Goal: Task Accomplishment & Management: Use online tool/utility

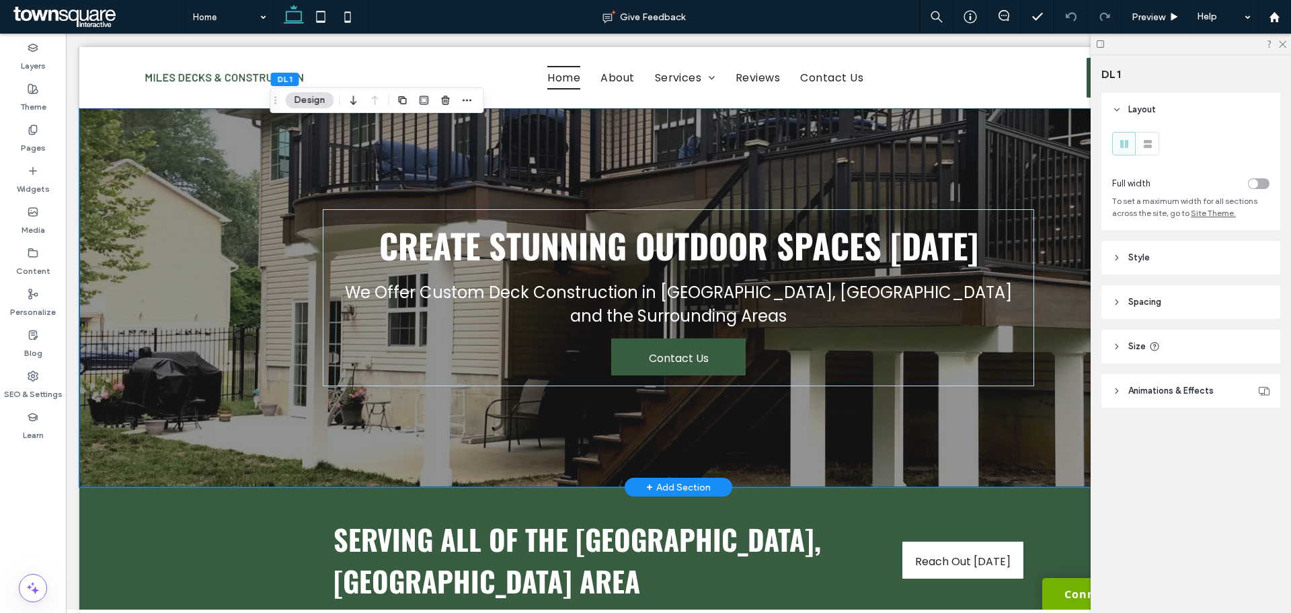
click at [1059, 290] on div "Create Stunning Outdoor Spaces Today We Offer Custom Deck Construction in Langh…" at bounding box center [678, 297] width 807 height 379
click at [20, 167] on div "Widgets" at bounding box center [33, 179] width 66 height 41
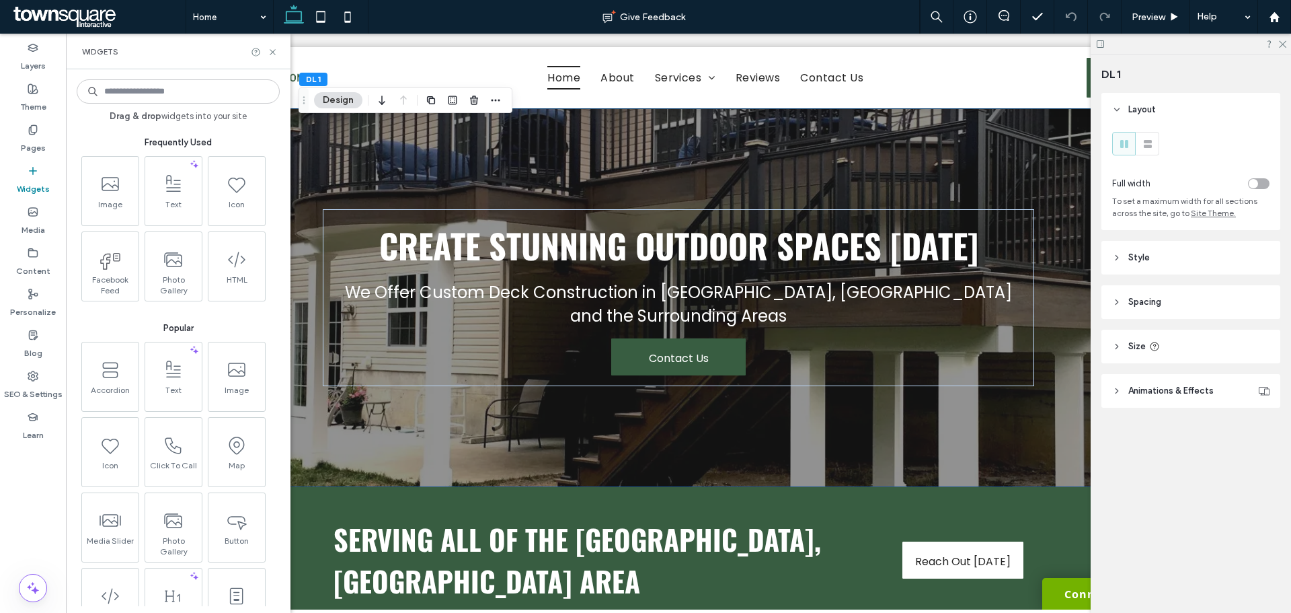
click at [174, 94] on input at bounding box center [178, 91] width 203 height 24
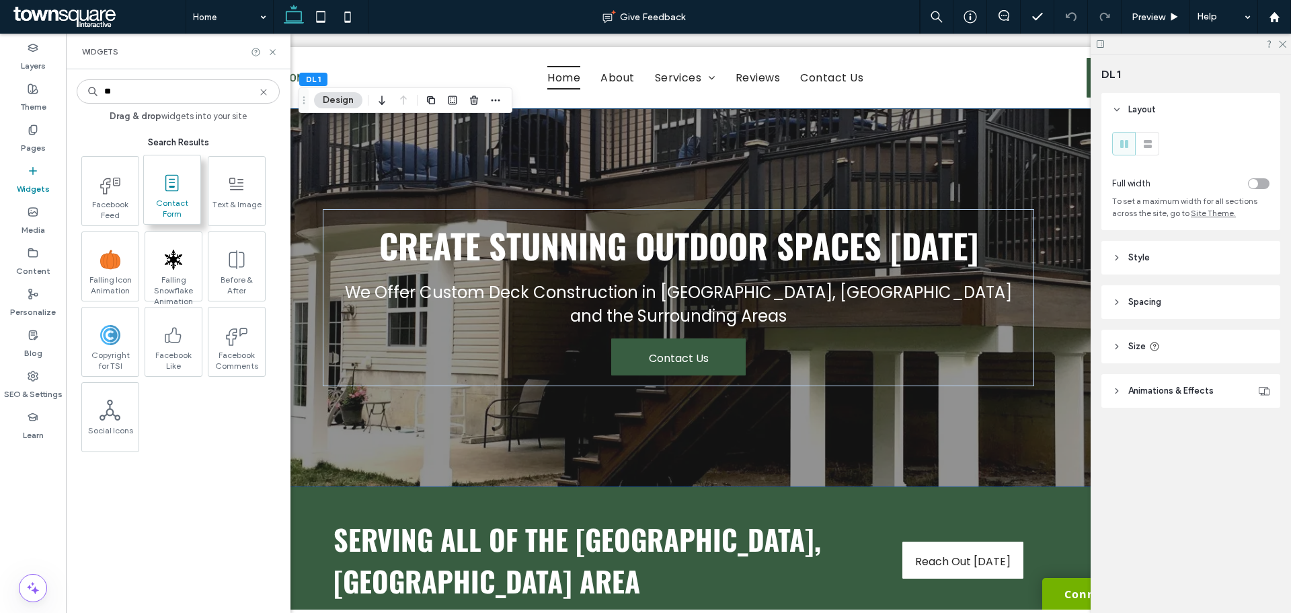
type input "**"
click at [169, 202] on span "Contact Form" at bounding box center [172, 207] width 56 height 19
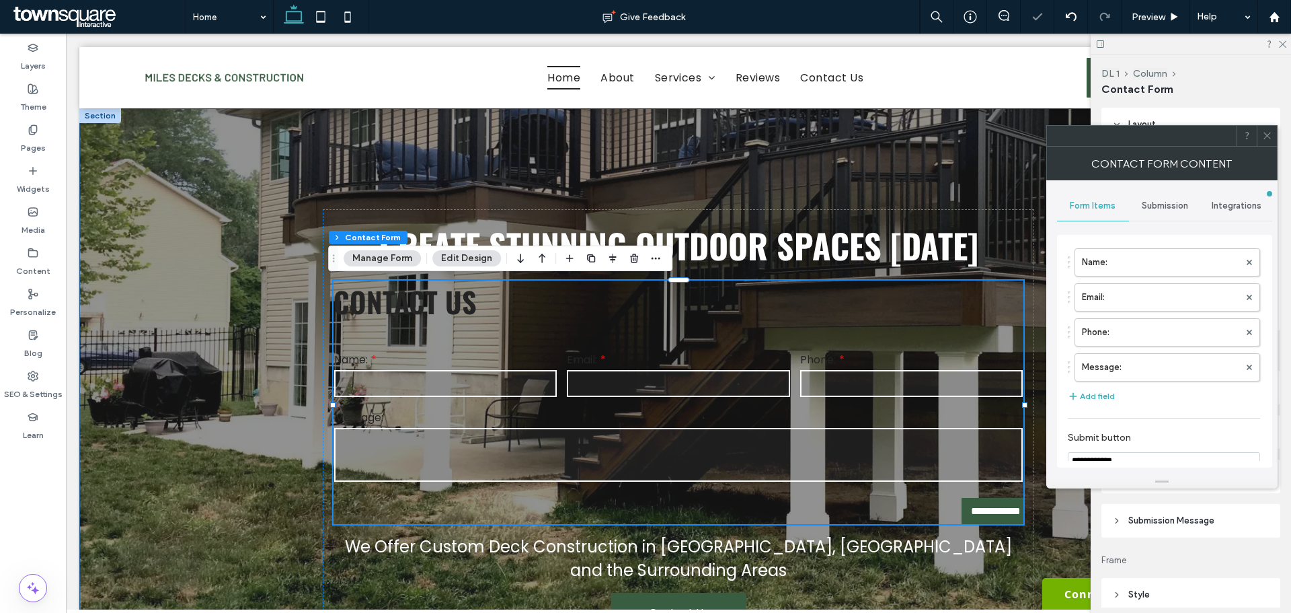
type input "**********"
type input "*"
type input "***"
type input "*"
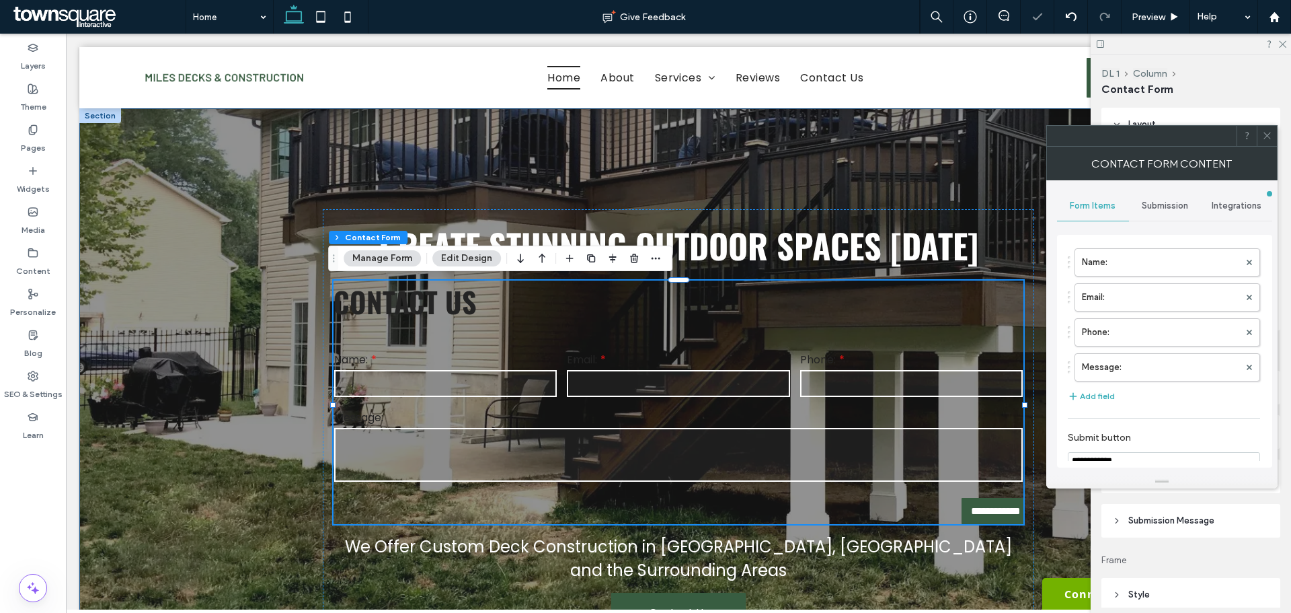
type input "***"
click at [634, 259] on use "button" at bounding box center [634, 258] width 8 height 9
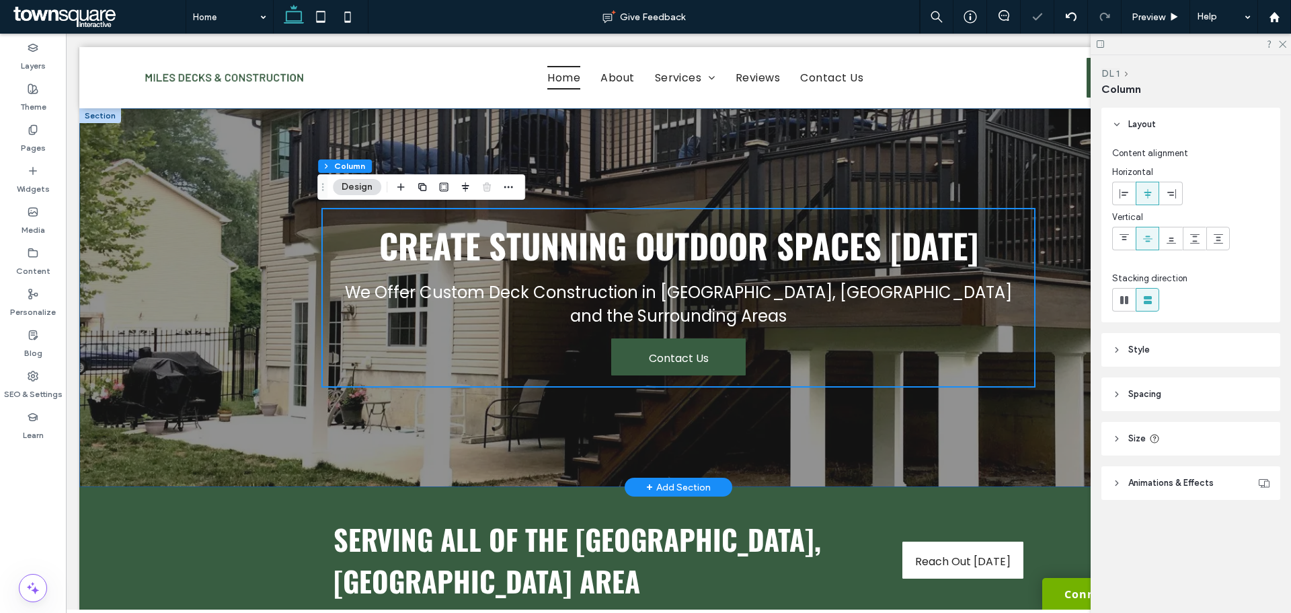
click at [235, 350] on div "Create Stunning Outdoor Spaces Today We Offer Custom Deck Construction in Langh…" at bounding box center [678, 297] width 1198 height 379
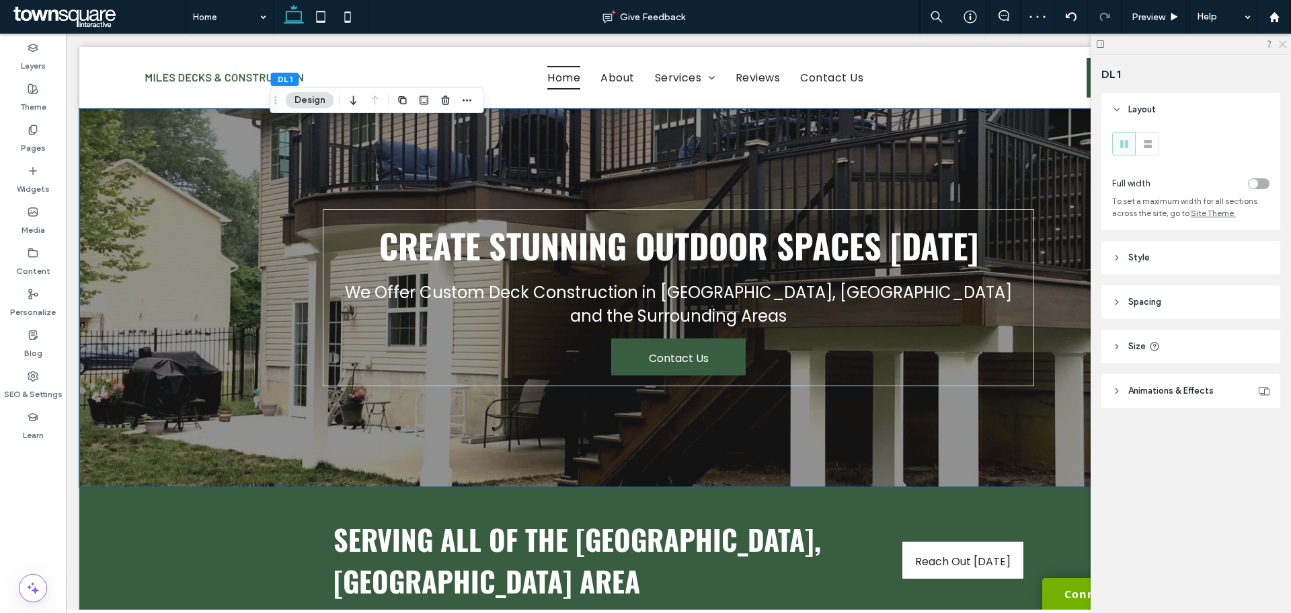
click at [1285, 46] on icon at bounding box center [1282, 43] width 9 height 9
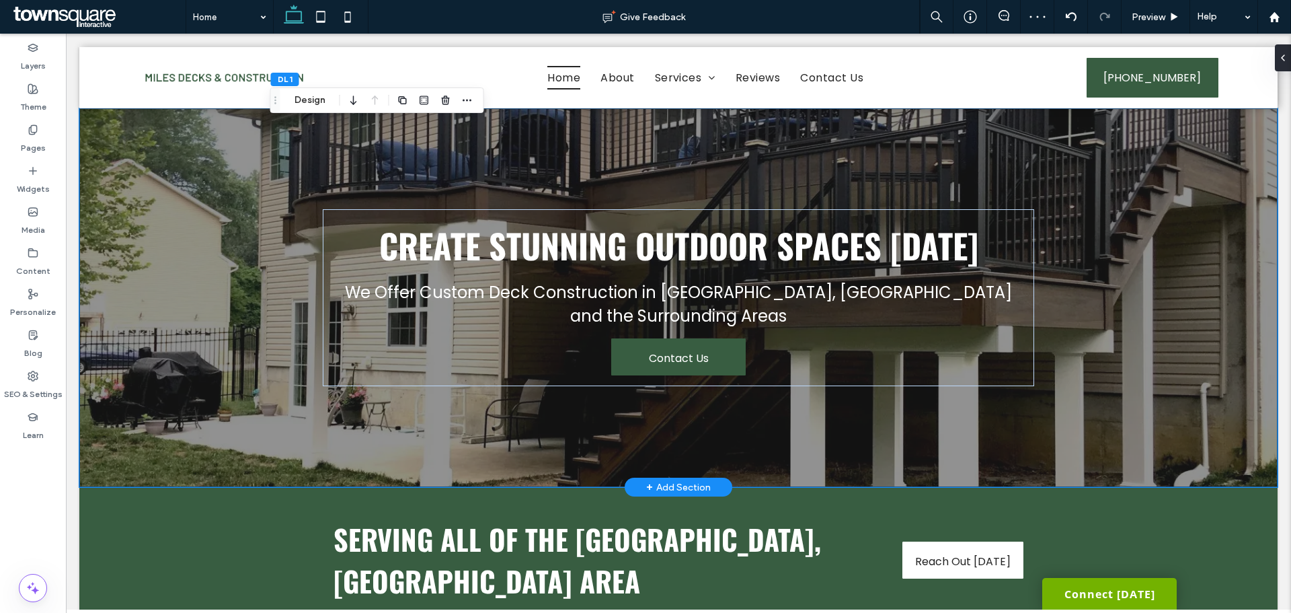
click at [1162, 259] on div "Create Stunning Outdoor Spaces Today We Offer Custom Deck Construction in Langh…" at bounding box center [678, 297] width 1198 height 379
click at [862, 258] on span "Create Stunning Outdoor Spaces Today" at bounding box center [678, 245] width 599 height 50
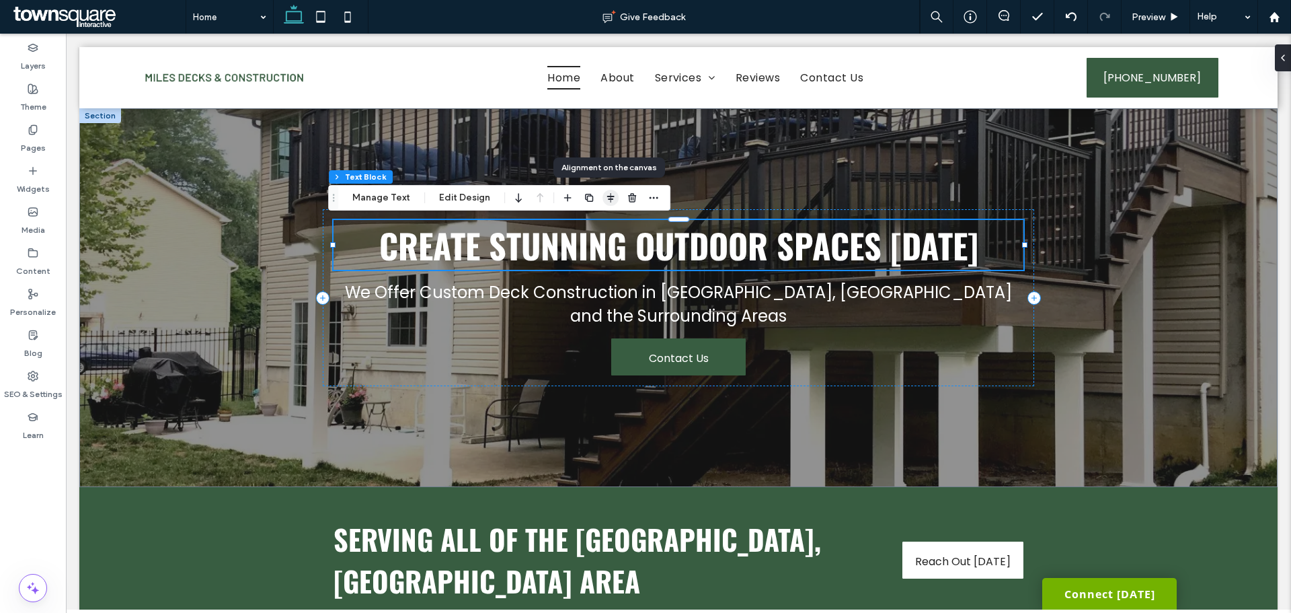
click at [609, 200] on icon "button" at bounding box center [610, 197] width 11 height 11
click at [570, 219] on icon "flex-start" at bounding box center [575, 224] width 11 height 11
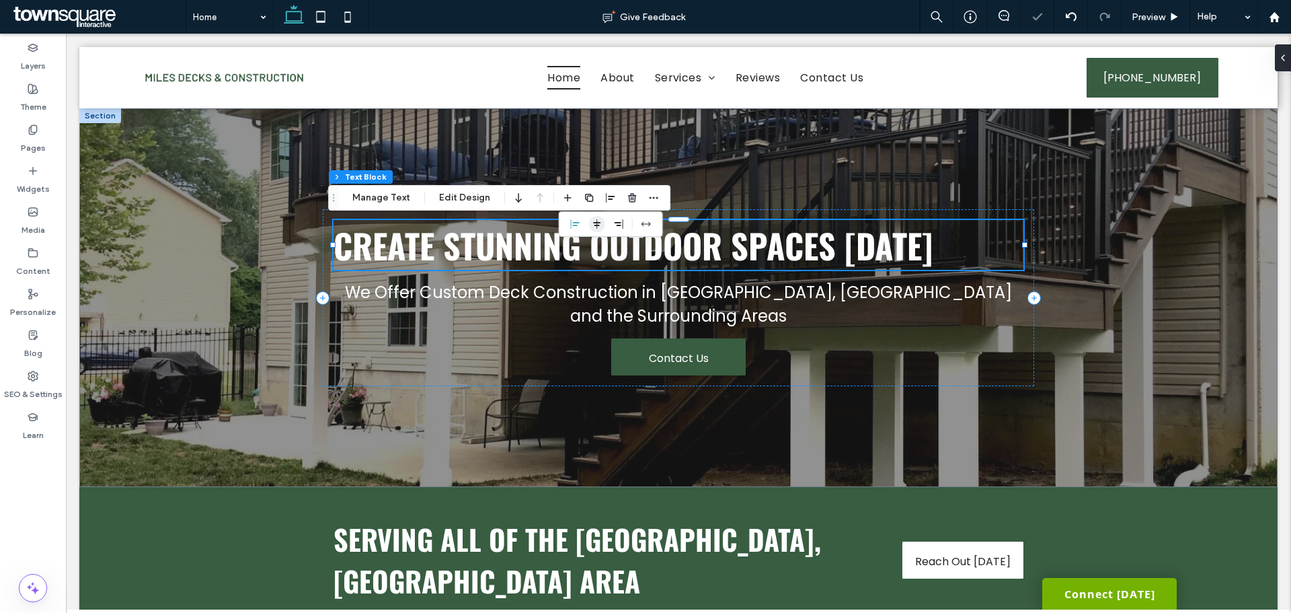
click at [599, 225] on icon "center" at bounding box center [597, 224] width 11 height 11
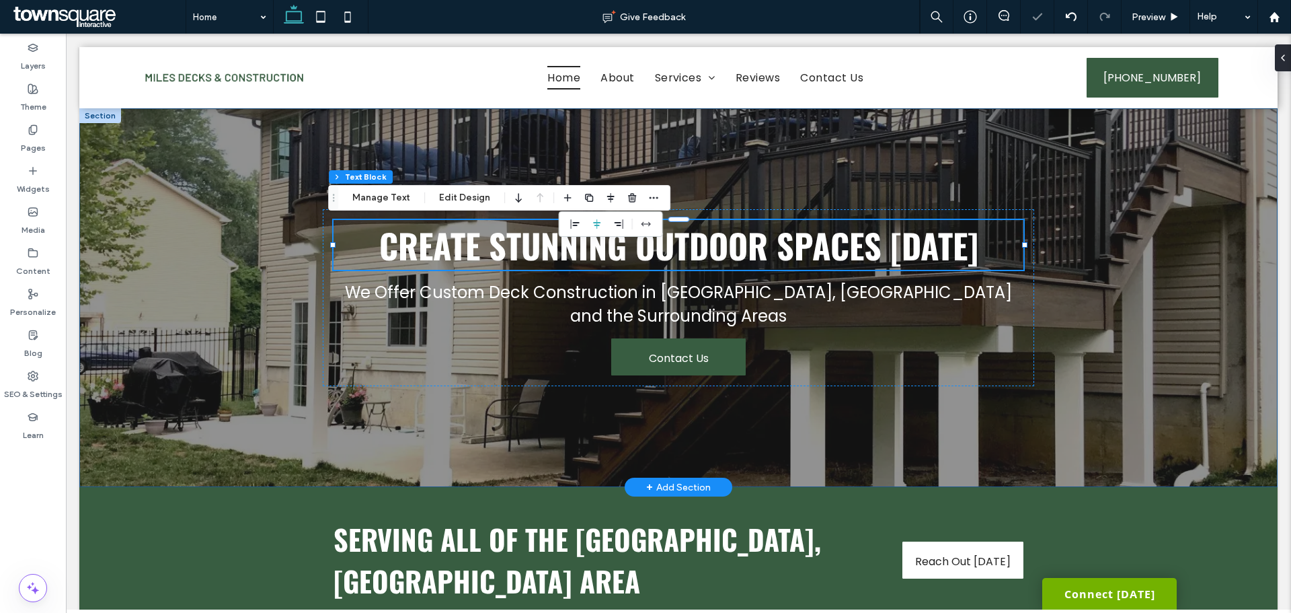
click at [410, 447] on div "Create Stunning Outdoor Spaces Today We Offer Custom Deck Construction in Langh…" at bounding box center [678, 297] width 807 height 379
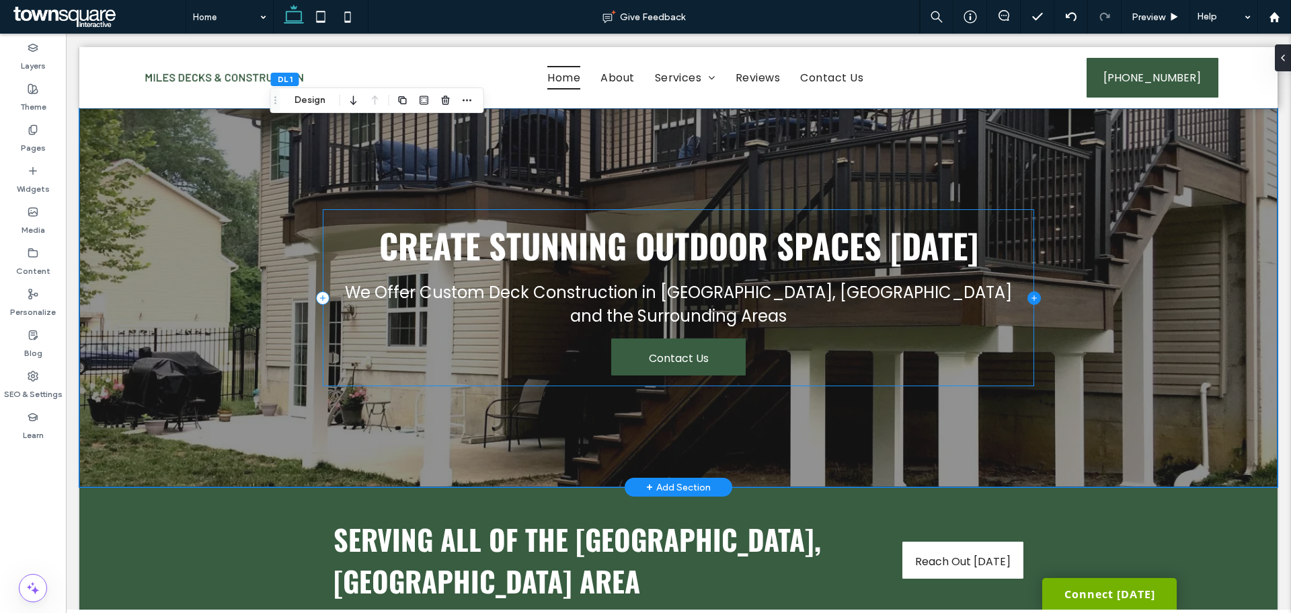
click at [1028, 295] on icon at bounding box center [1034, 297] width 13 height 13
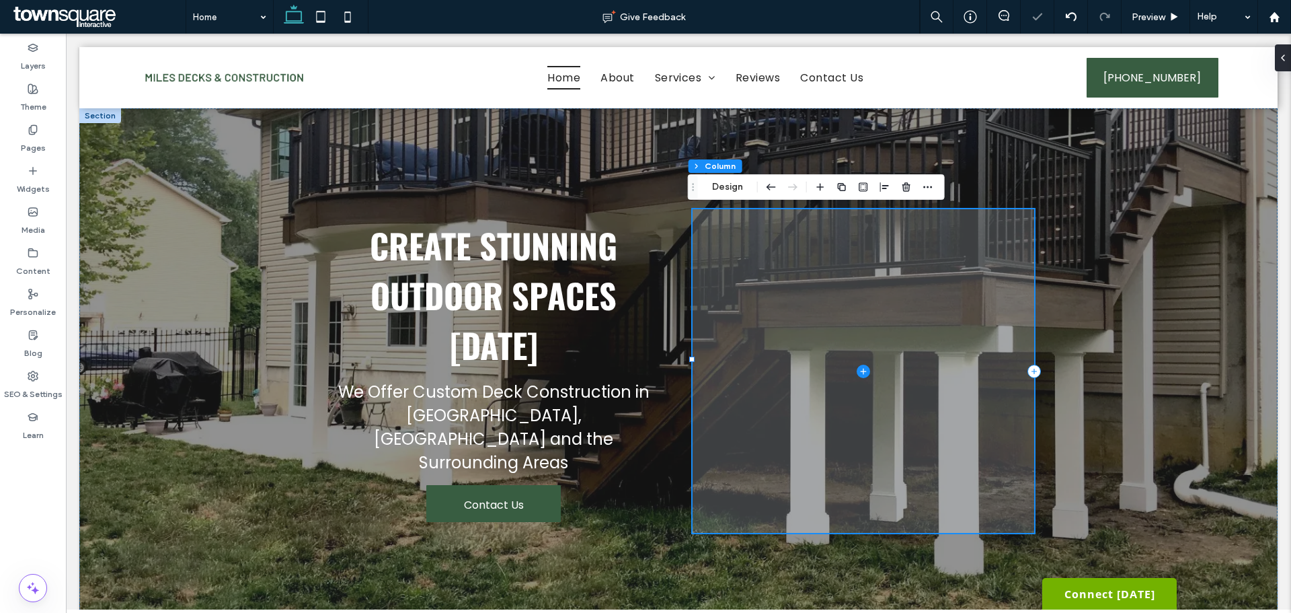
click at [862, 365] on icon at bounding box center [863, 371] width 13 height 13
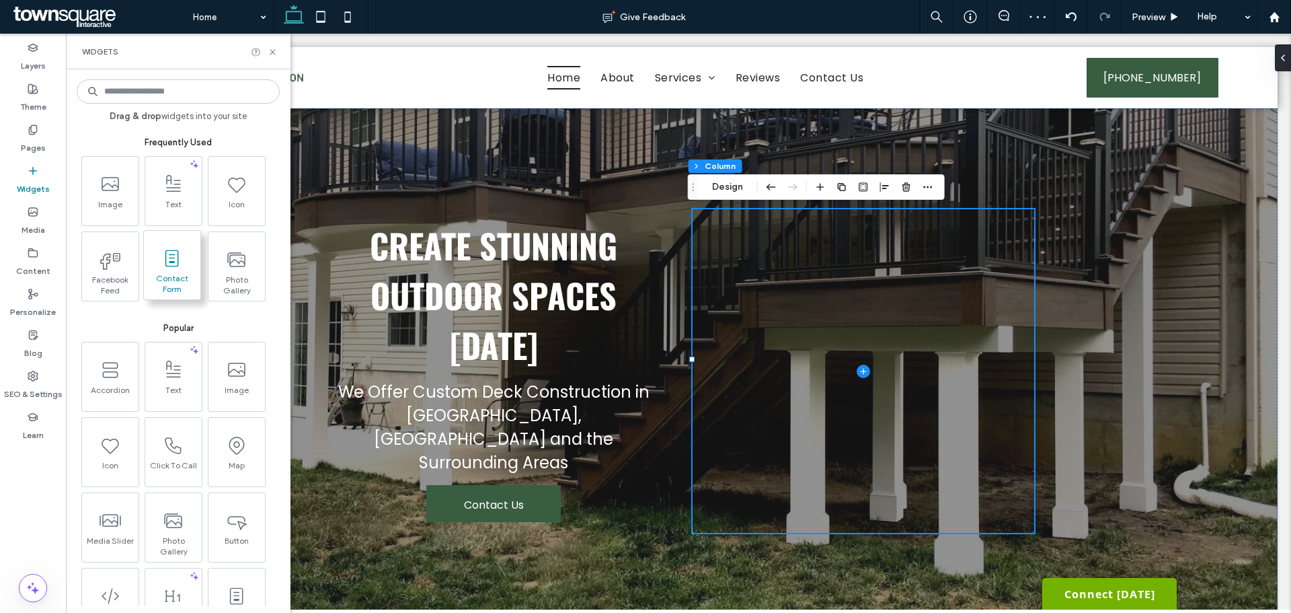
click at [162, 262] on icon at bounding box center [172, 258] width 22 height 22
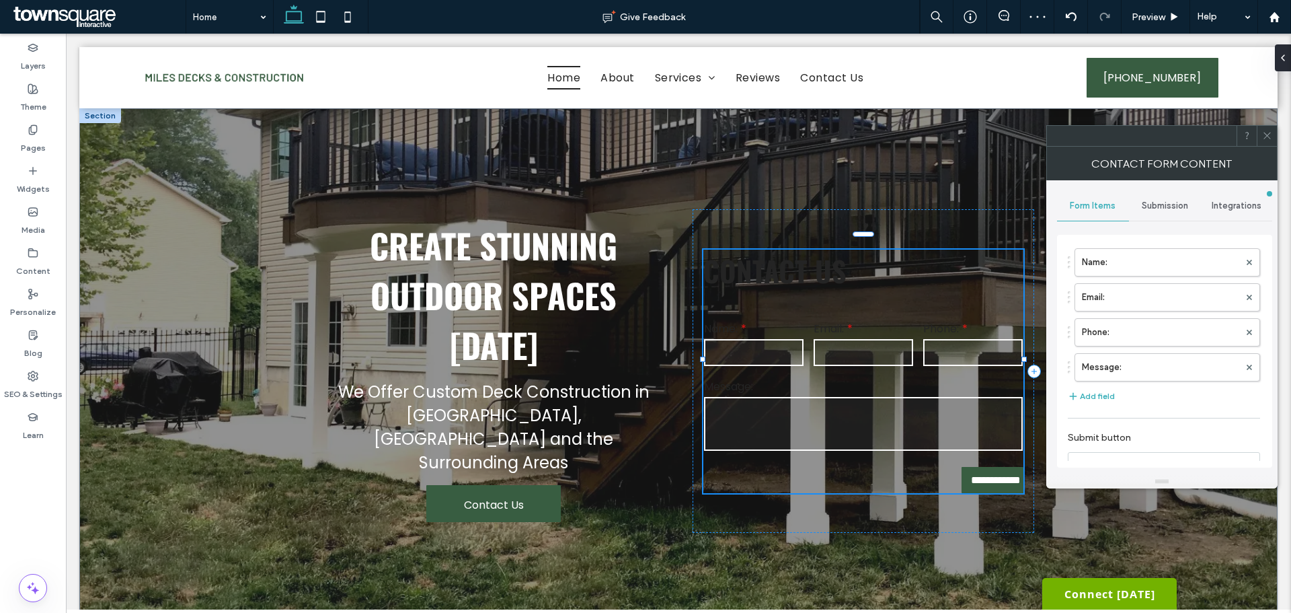
type input "**********"
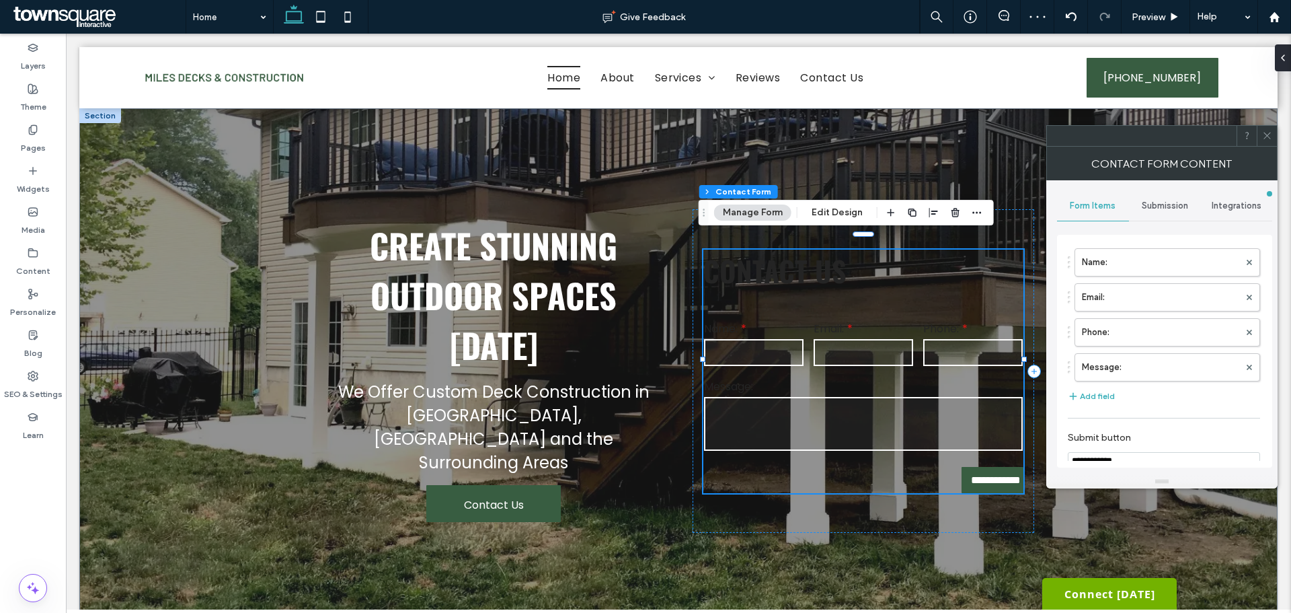
type input "*"
type input "***"
type input "*"
type input "***"
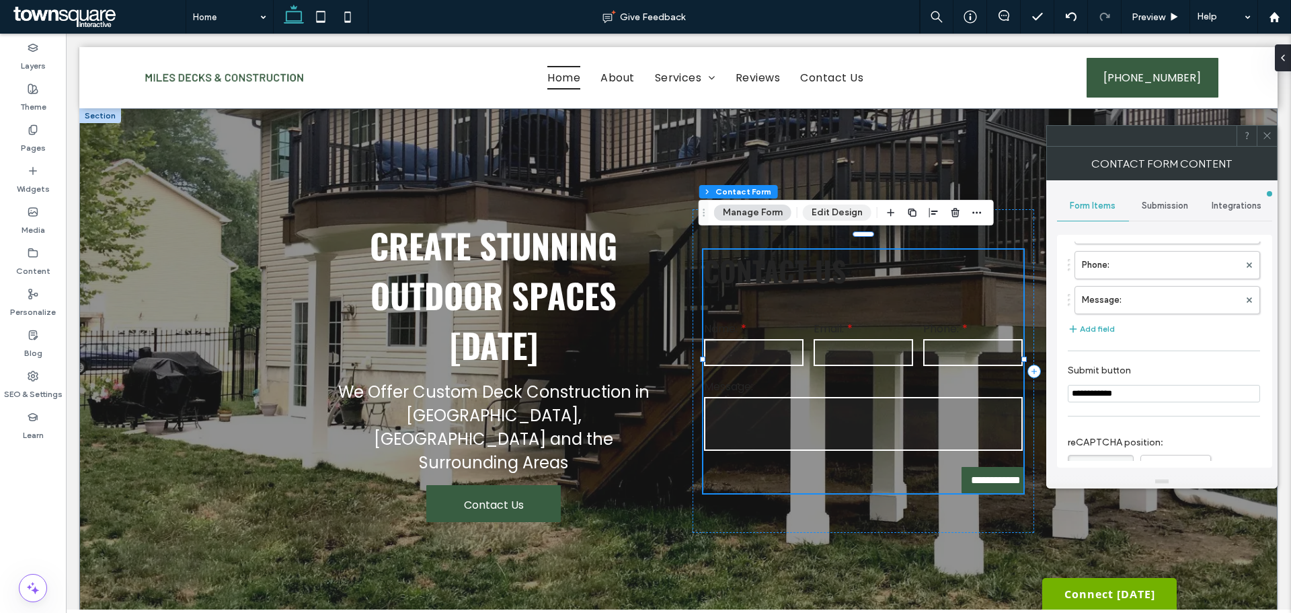
click at [857, 215] on button "Edit Design" at bounding box center [837, 212] width 69 height 16
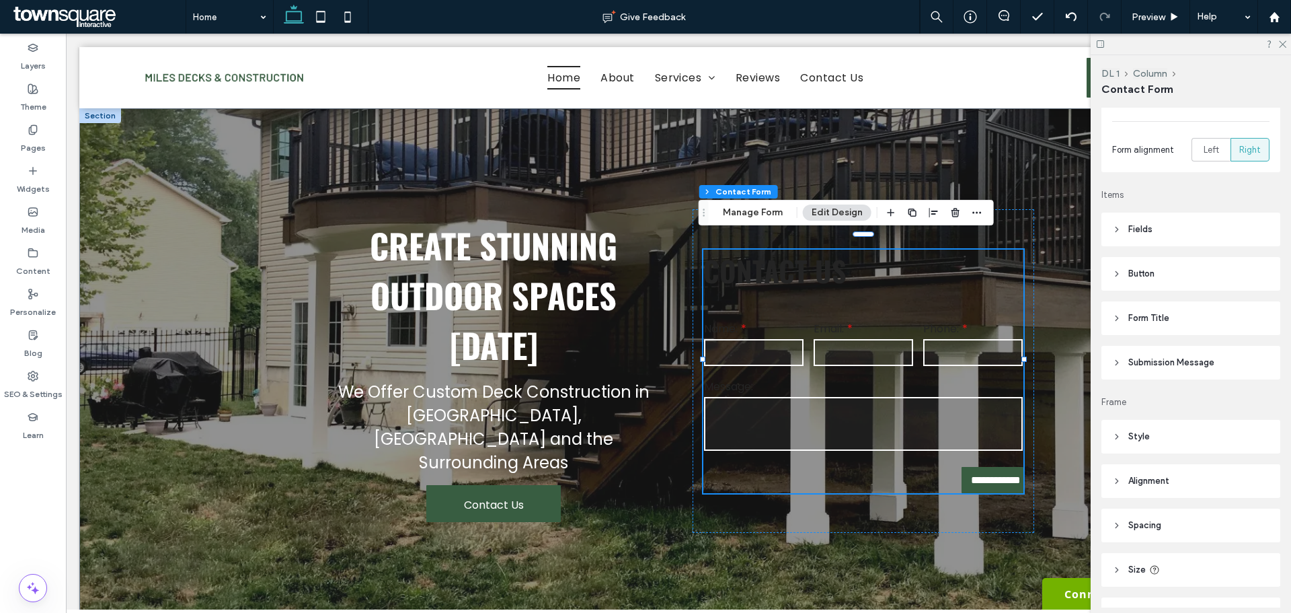
scroll to position [202, 0]
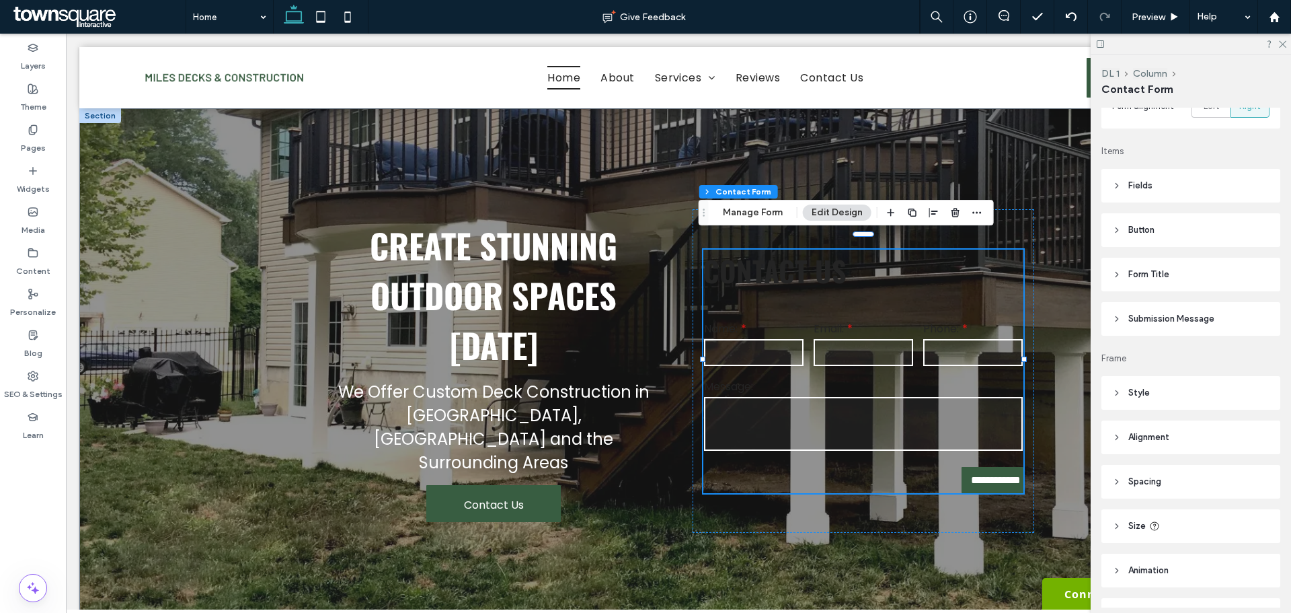
click at [1134, 389] on span "Style" at bounding box center [1140, 392] width 22 height 13
click at [1253, 467] on div "rgba(0, 0, 0, 0)" at bounding box center [1261, 473] width 17 height 17
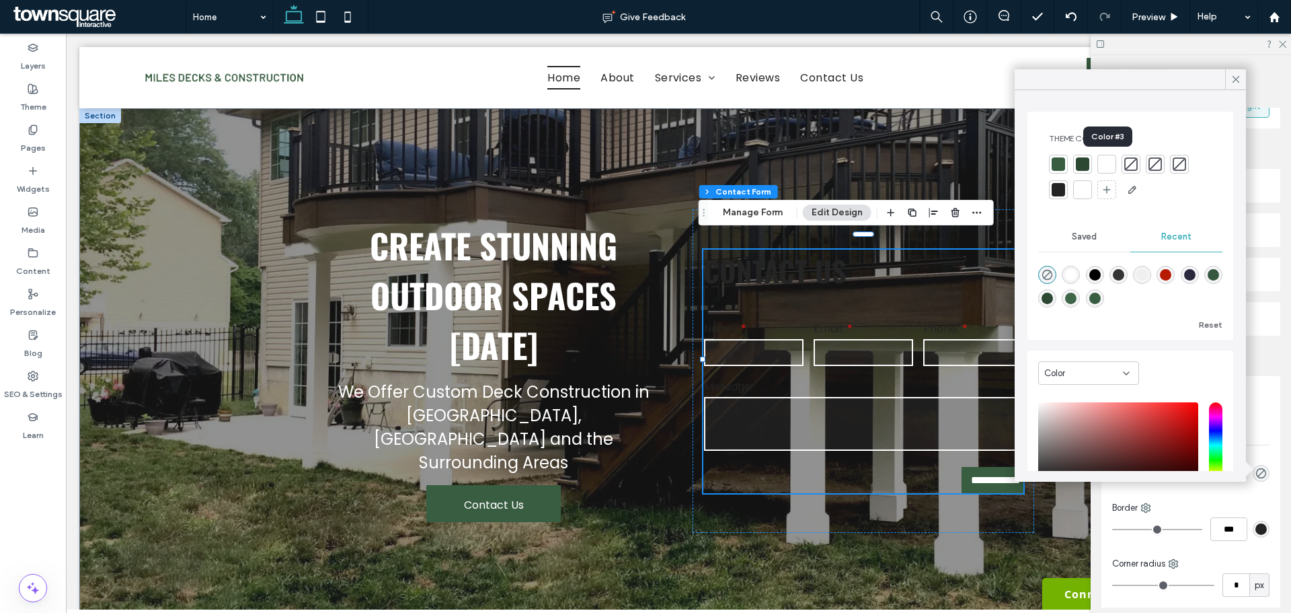
click at [1110, 159] on div at bounding box center [1106, 163] width 13 height 13
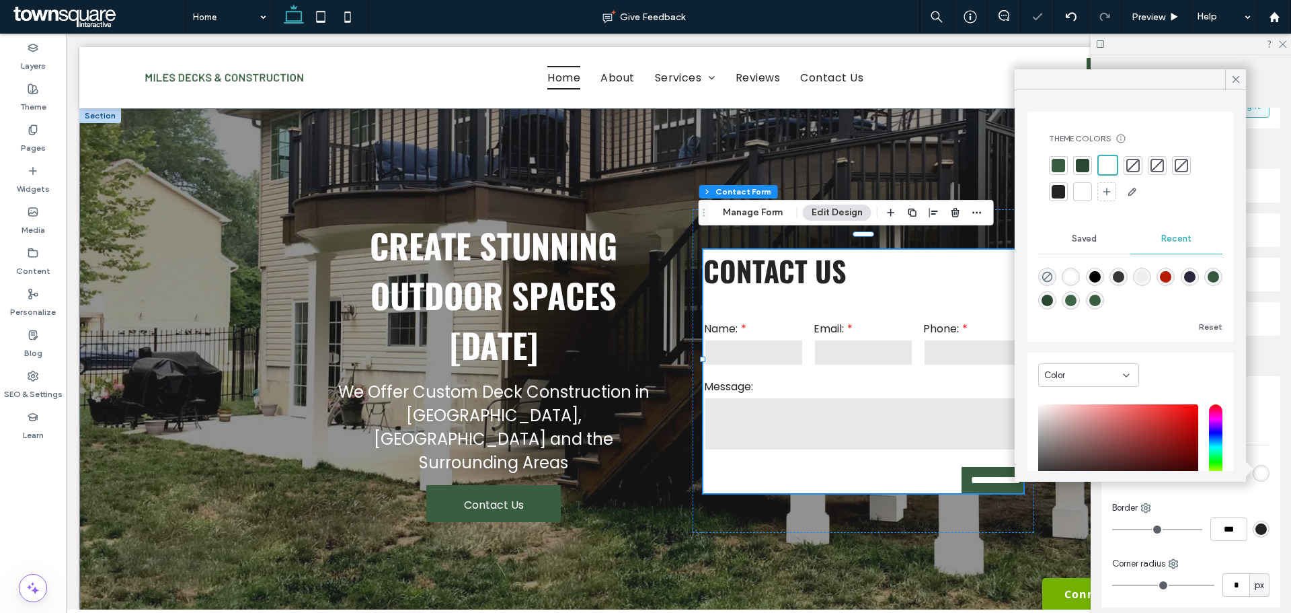
click at [1077, 188] on div at bounding box center [1082, 191] width 13 height 13
click at [1048, 274] on icon "rgba(0, 0, 0, 0)" at bounding box center [1047, 276] width 11 height 11
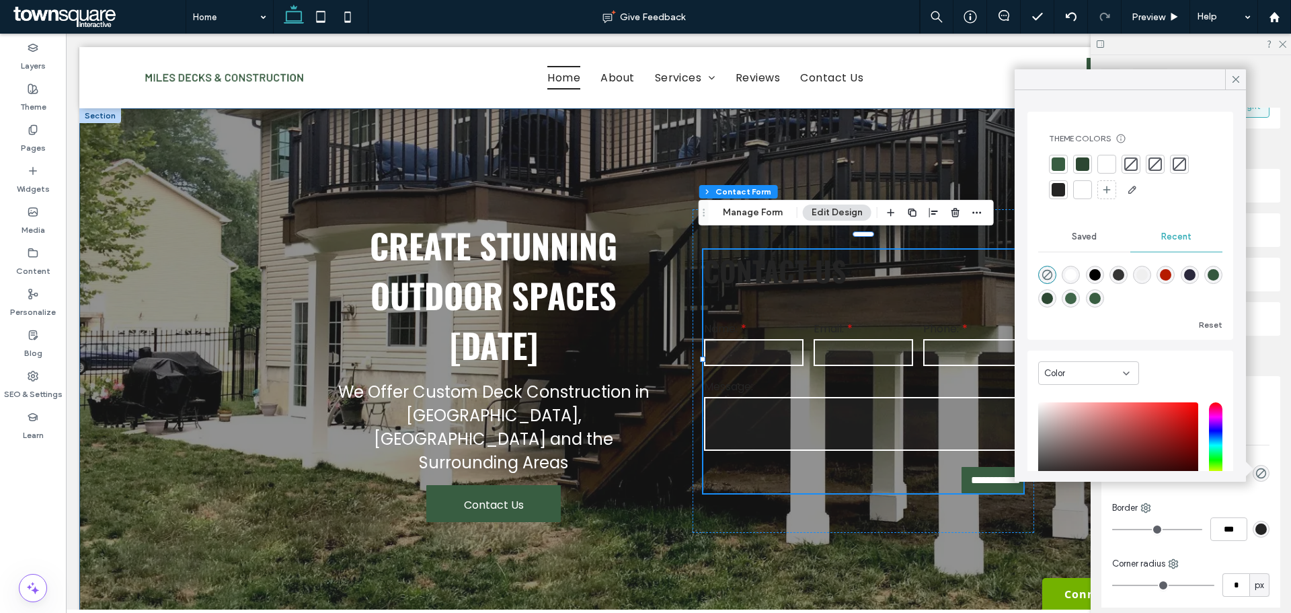
click at [636, 529] on div "**********" at bounding box center [678, 370] width 807 height 525
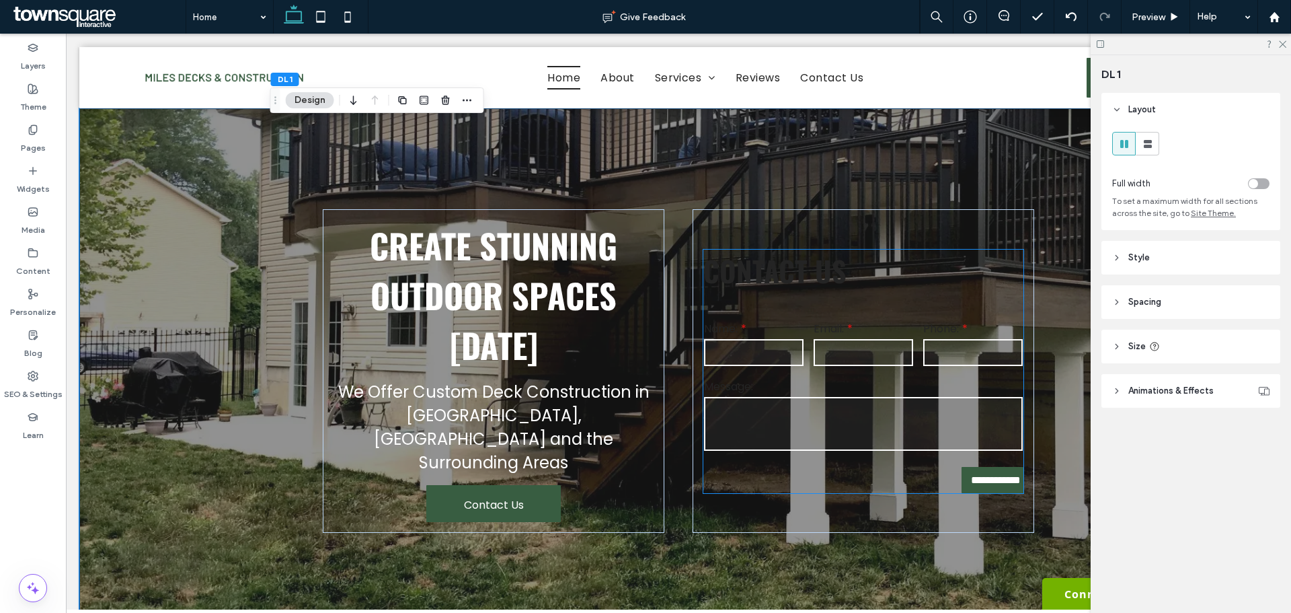
click at [756, 256] on h3 "Contact Us" at bounding box center [863, 271] width 320 height 42
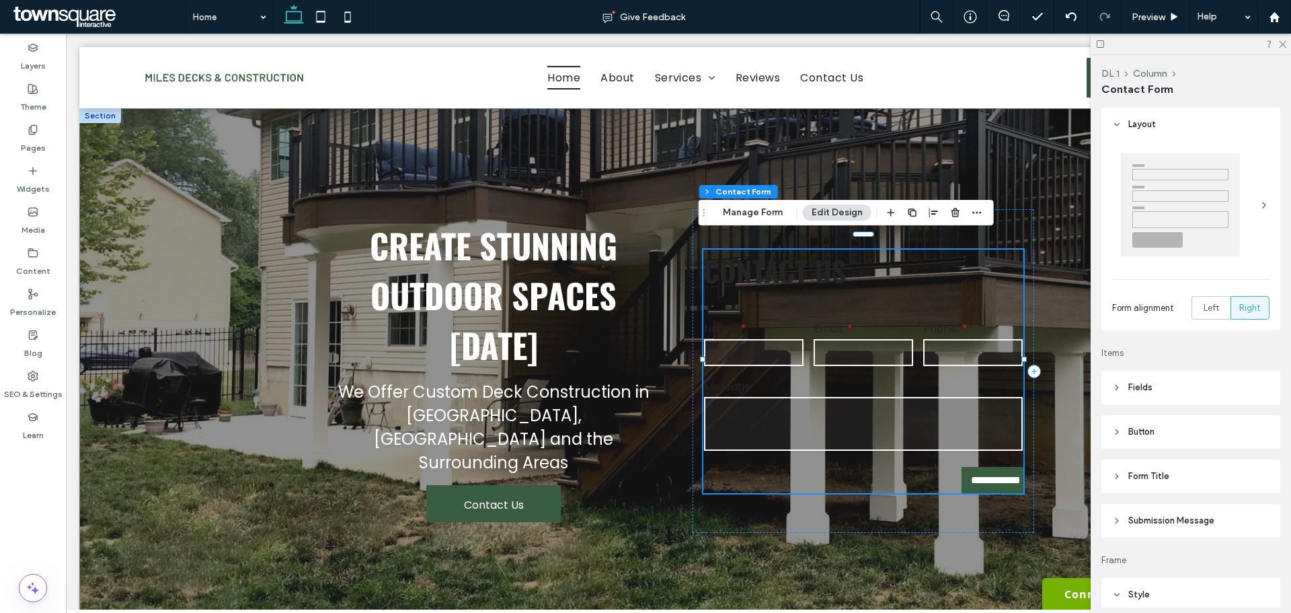
click at [756, 256] on h3 "Contact Us" at bounding box center [863, 271] width 320 height 42
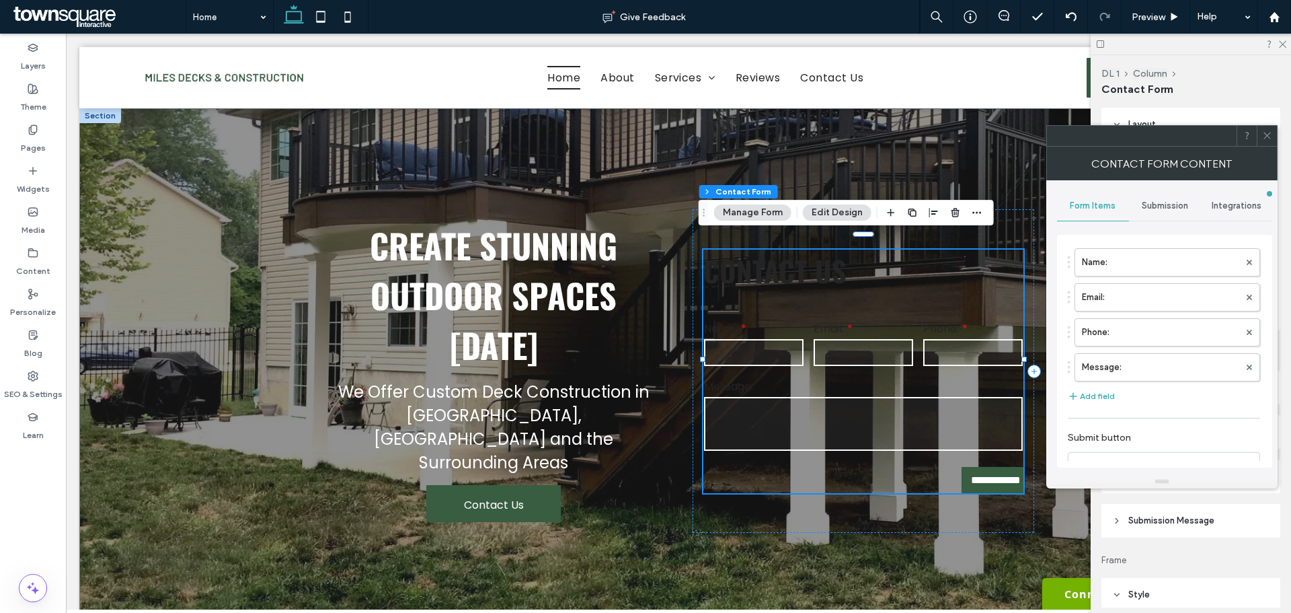
type input "**********"
click at [756, 256] on h3 "Contact Us" at bounding box center [863, 271] width 320 height 42
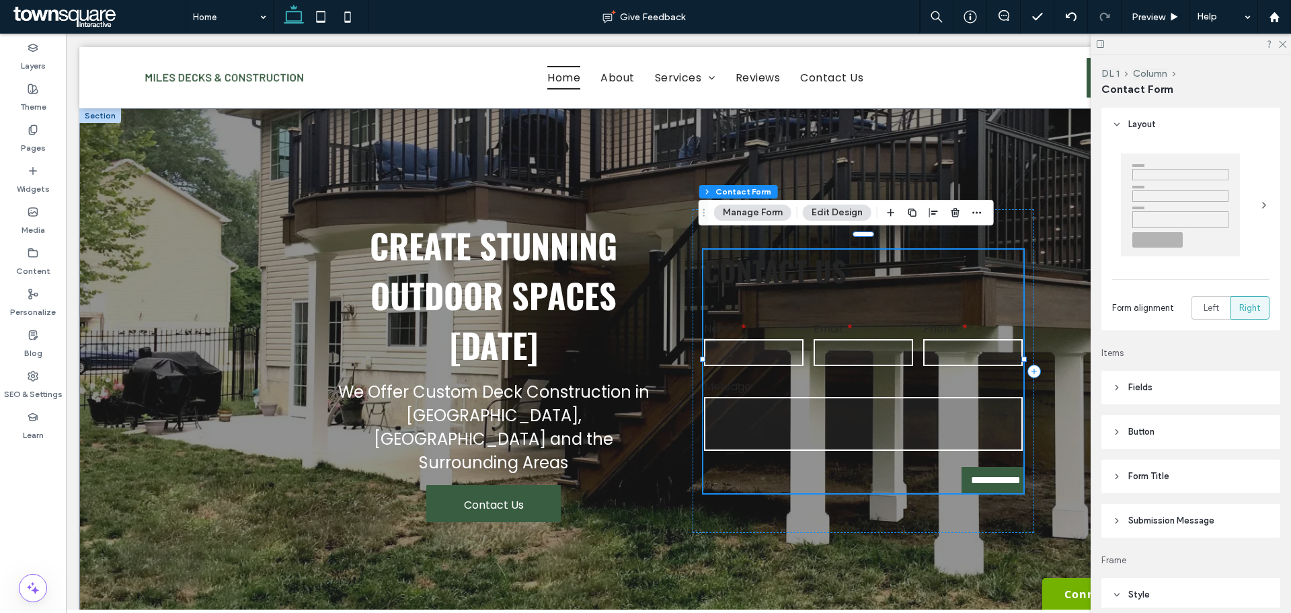
click at [756, 256] on h3 "Contact Us" at bounding box center [863, 271] width 320 height 42
click at [833, 209] on button "Edit Design" at bounding box center [837, 212] width 69 height 16
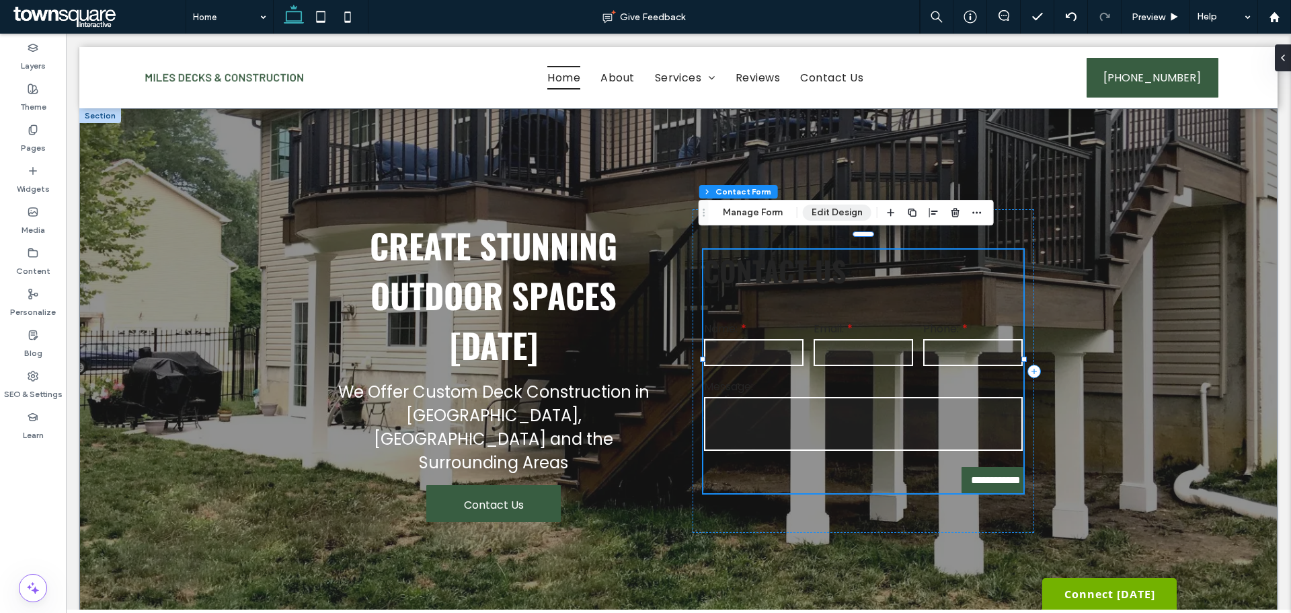
click at [833, 209] on button "Edit Design" at bounding box center [837, 212] width 69 height 16
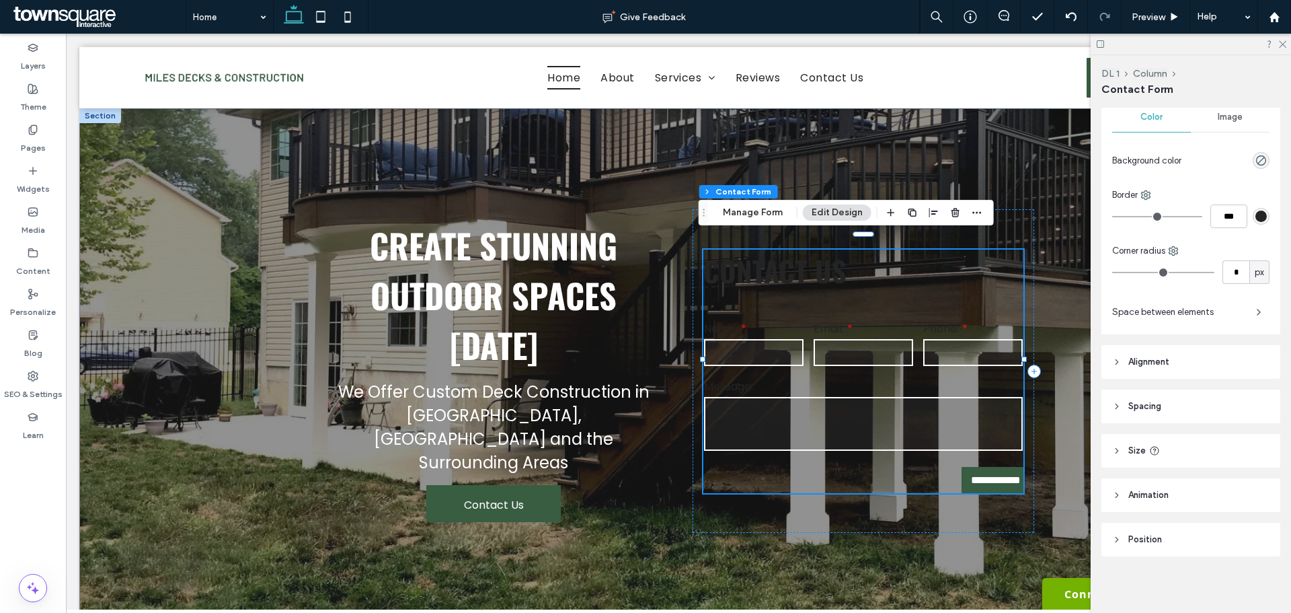
scroll to position [517, 0]
click at [1164, 354] on span "Alignment" at bounding box center [1149, 358] width 41 height 13
click at [1159, 438] on span "Spacing" at bounding box center [1145, 442] width 33 height 13
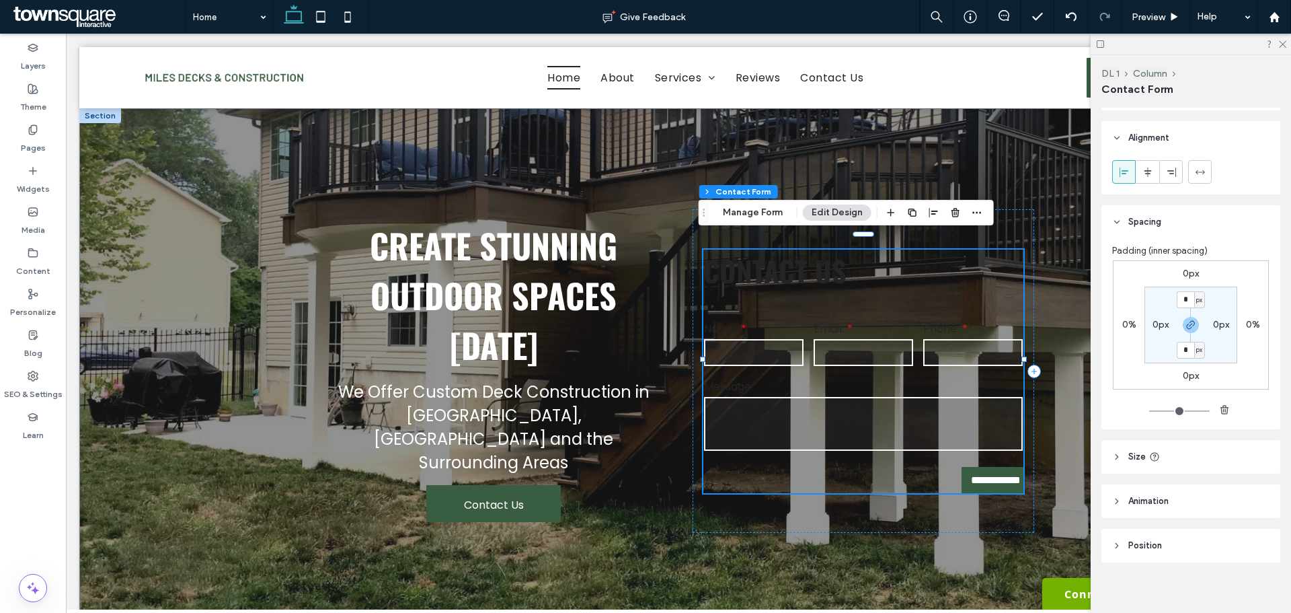
scroll to position [747, 0]
click at [1168, 438] on header "Size" at bounding box center [1191, 448] width 179 height 34
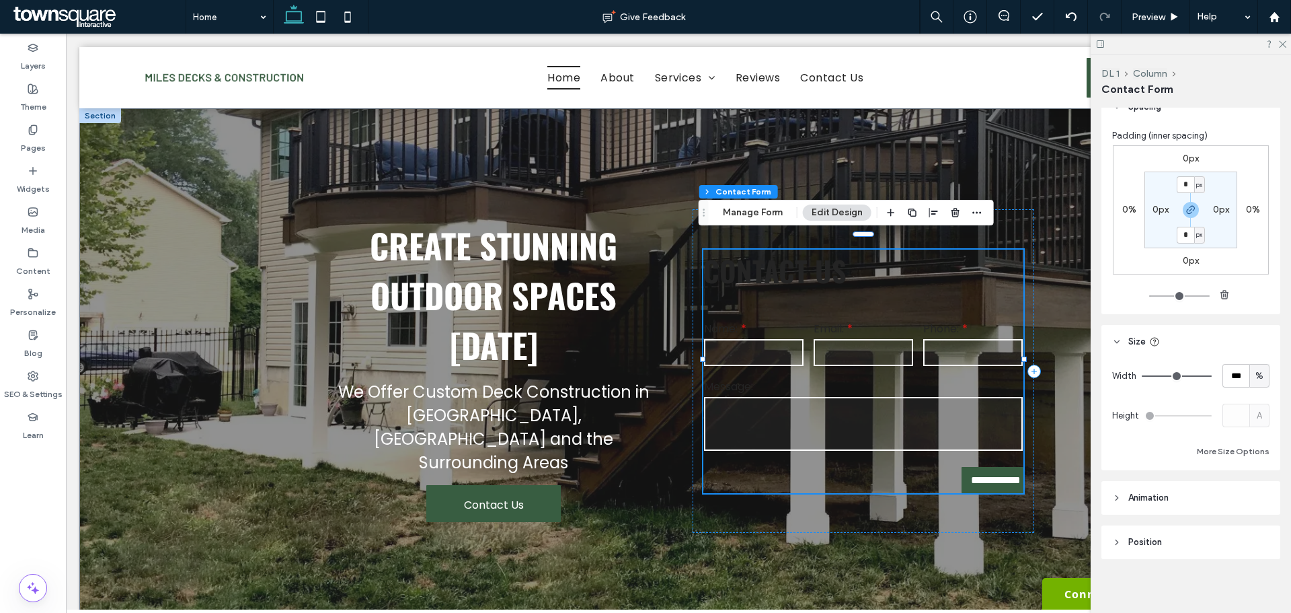
scroll to position [859, 0]
click at [1177, 537] on header "Position" at bounding box center [1191, 537] width 179 height 34
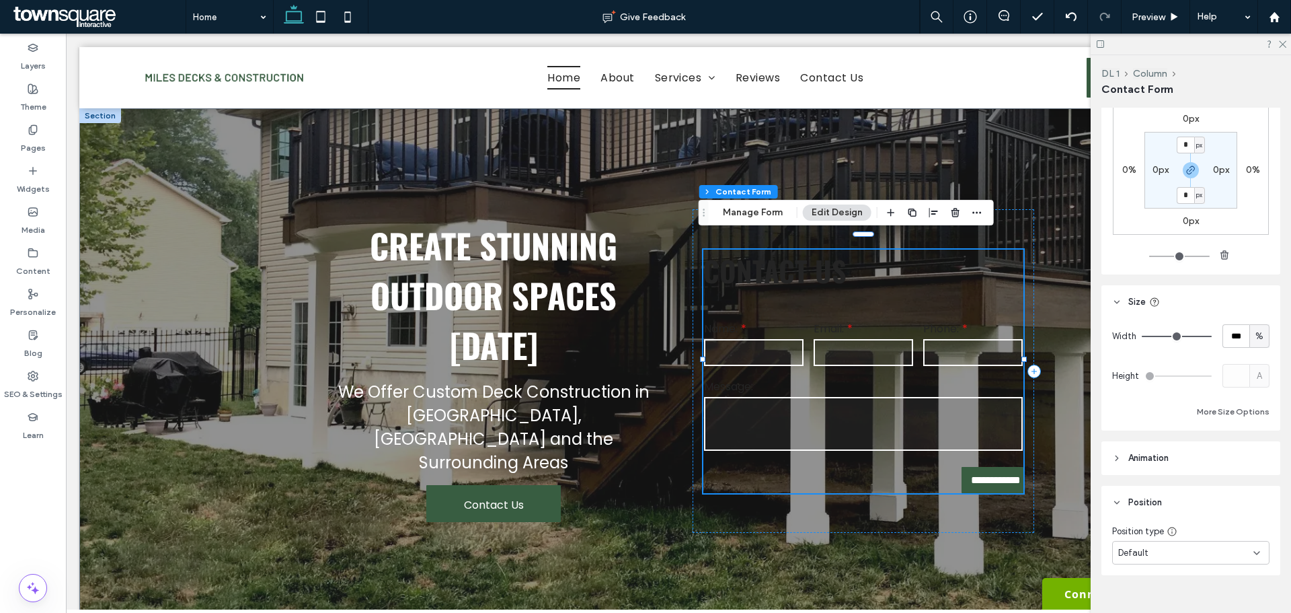
scroll to position [915, 0]
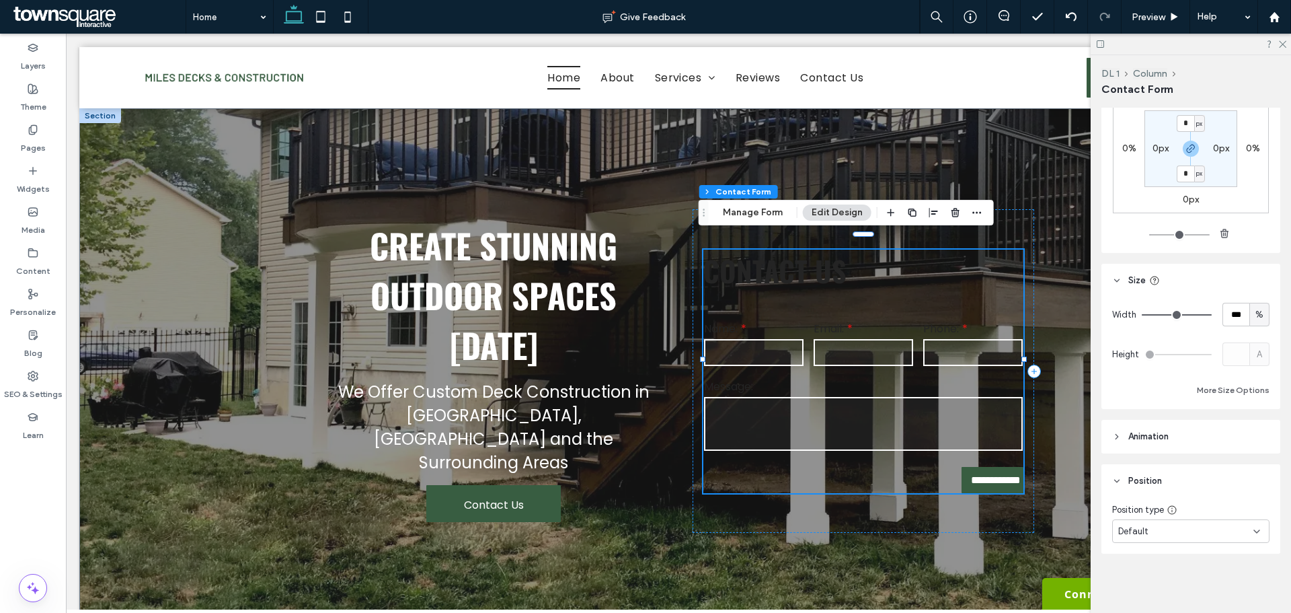
click at [1172, 439] on header "Animation" at bounding box center [1191, 437] width 179 height 34
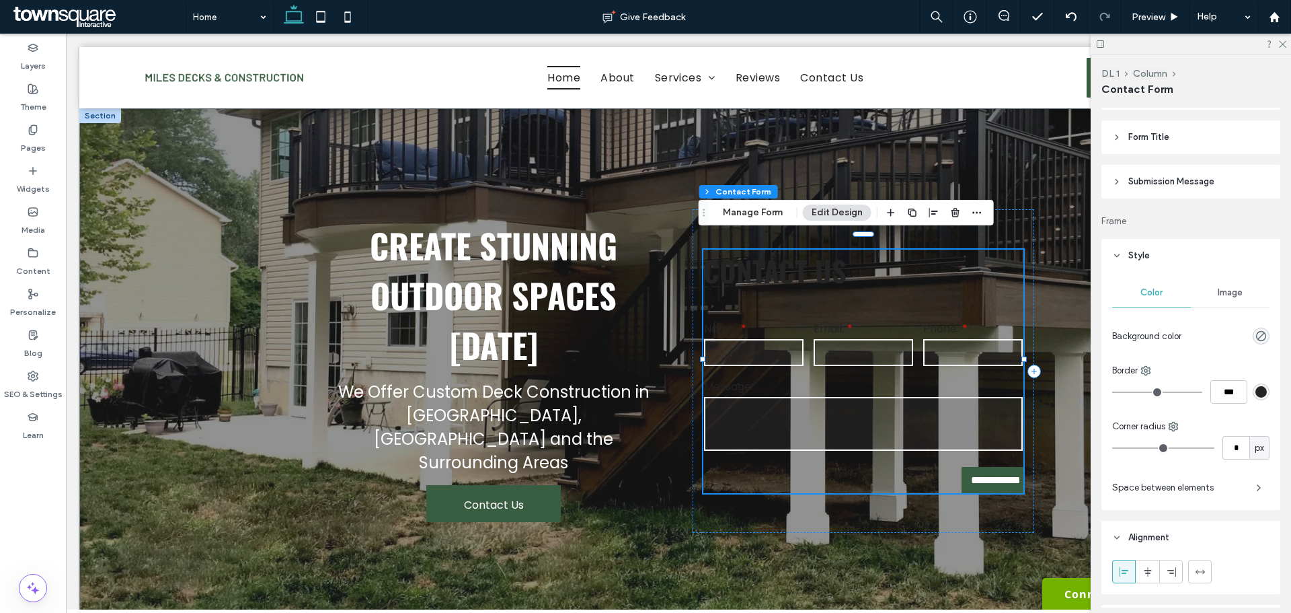
scroll to position [175, 0]
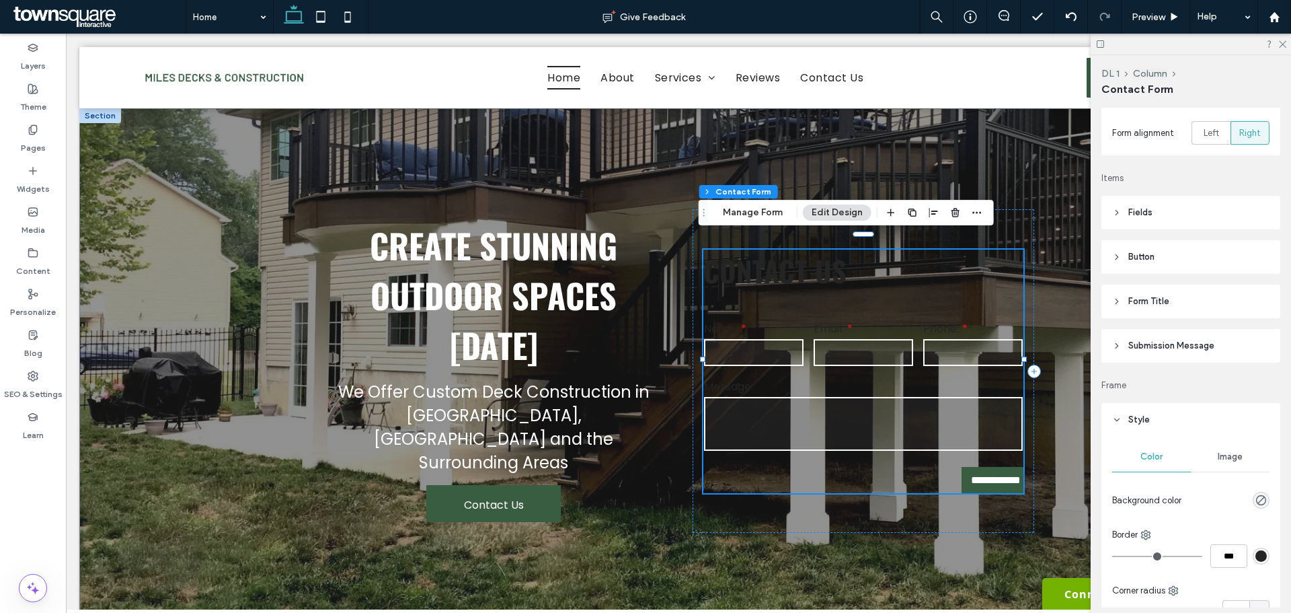
click at [1172, 303] on header "Form Title" at bounding box center [1191, 301] width 179 height 34
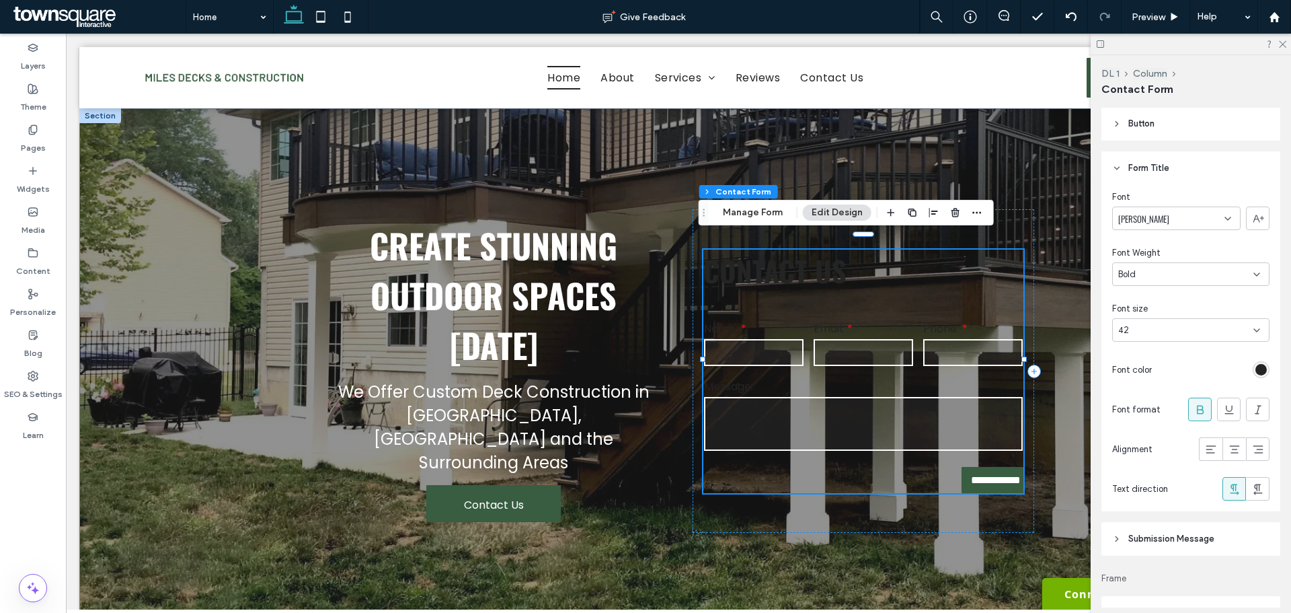
scroll to position [309, 0]
click at [1256, 370] on div "rgb(36, 36, 36)" at bounding box center [1261, 368] width 11 height 11
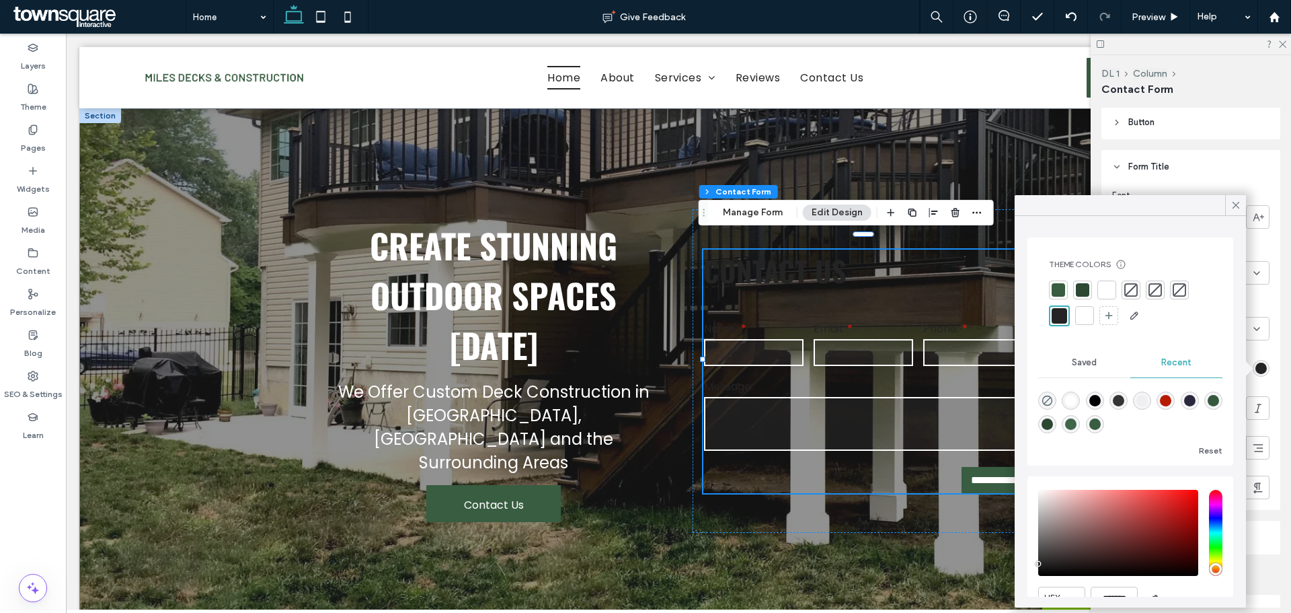
click at [1069, 405] on div "rgba(255, 255, 255, 1)" at bounding box center [1070, 400] width 11 height 11
type input "*******"
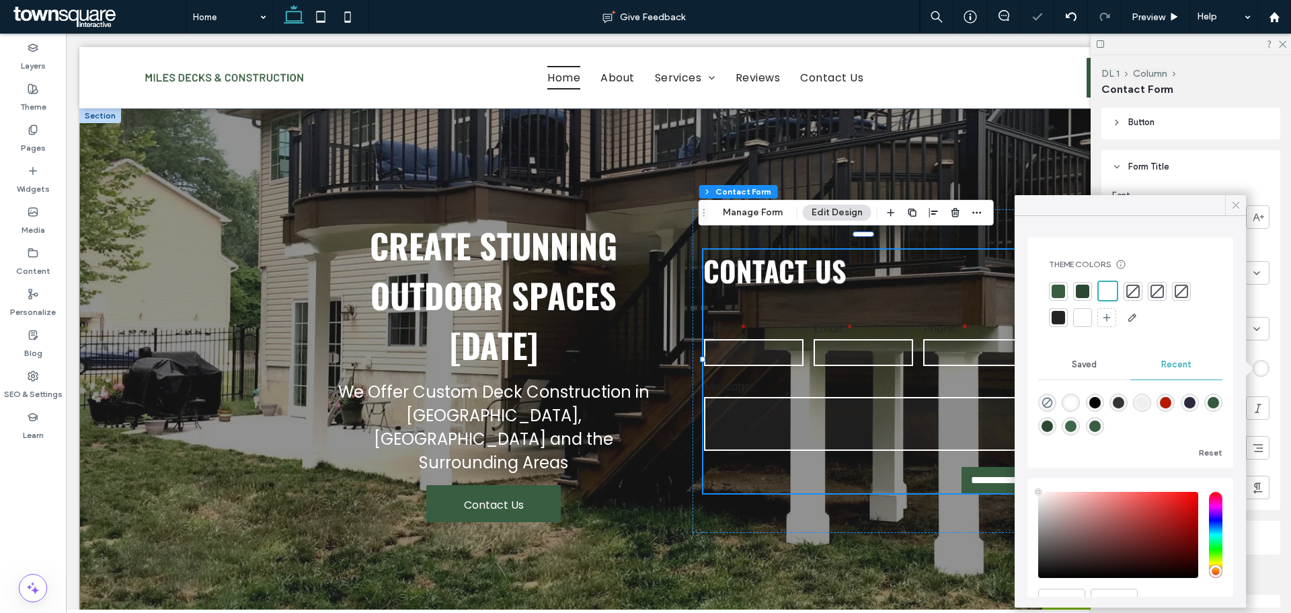
click at [1241, 201] on icon at bounding box center [1236, 205] width 12 height 12
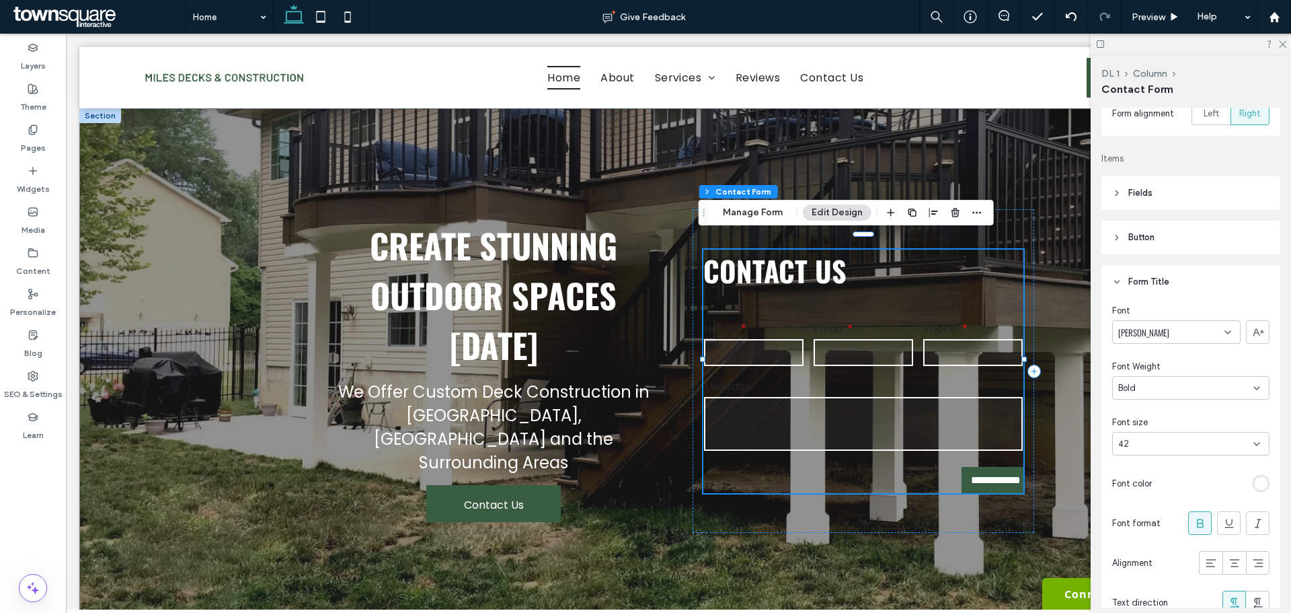
scroll to position [175, 0]
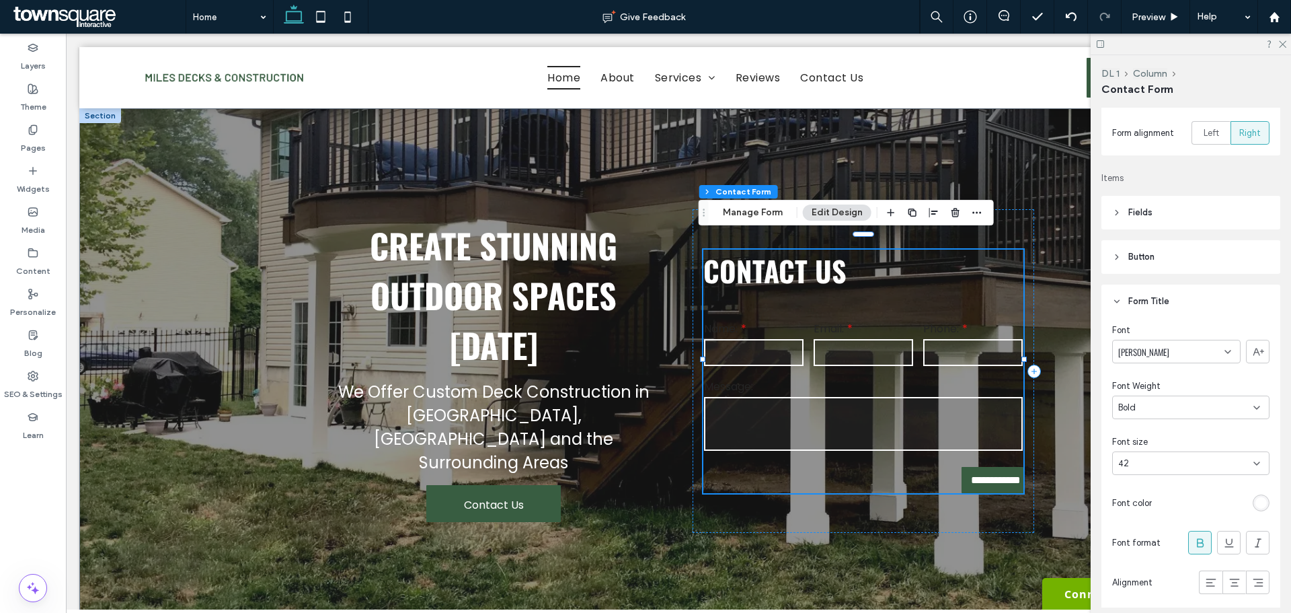
click at [1147, 217] on span "Fields" at bounding box center [1141, 212] width 24 height 13
click at [1228, 251] on span "Field Text" at bounding box center [1231, 249] width 40 height 11
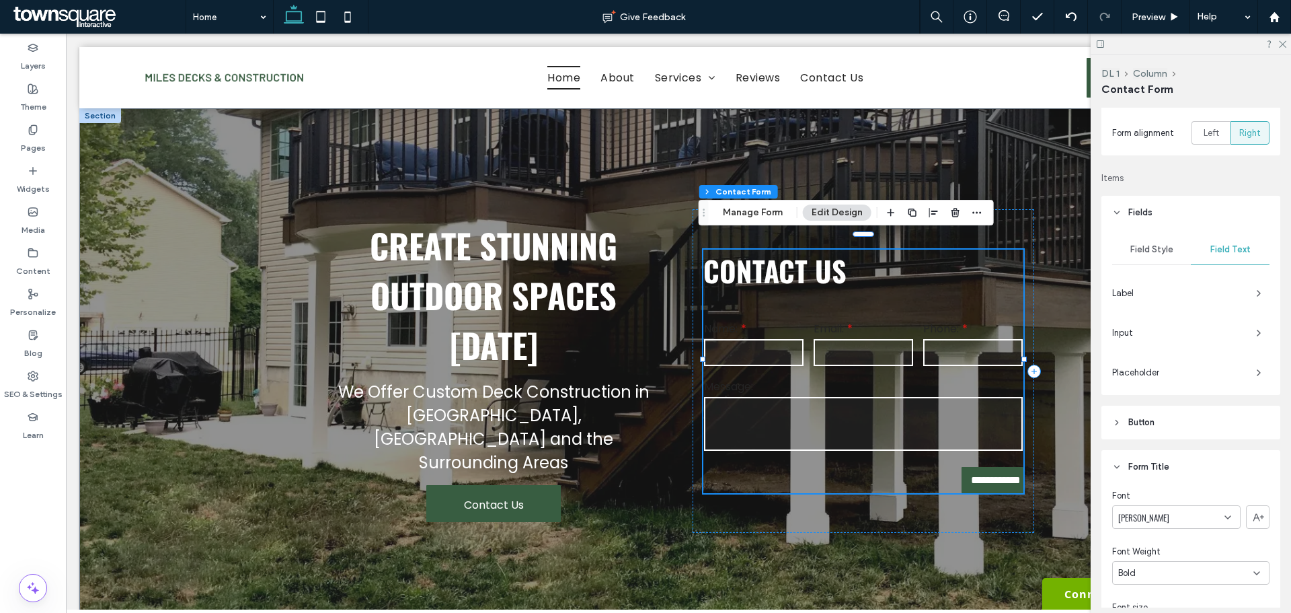
click at [1135, 296] on span "Label" at bounding box center [1178, 293] width 133 height 13
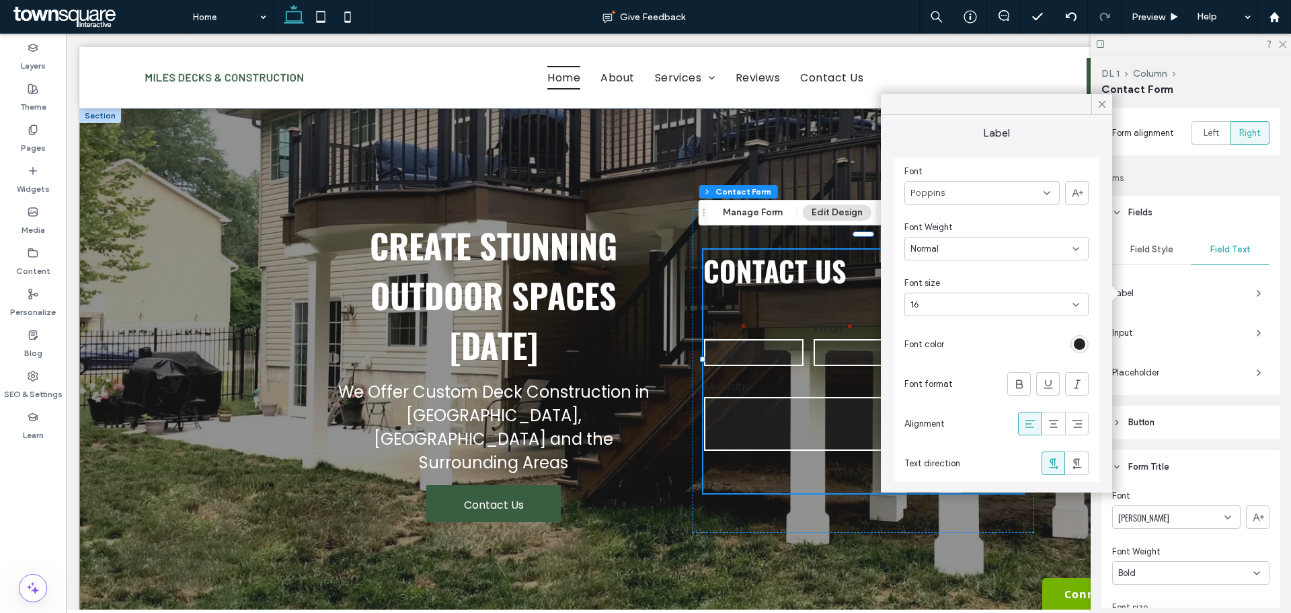
click at [1082, 340] on div "rgb(36, 36, 36)" at bounding box center [1079, 343] width 11 height 11
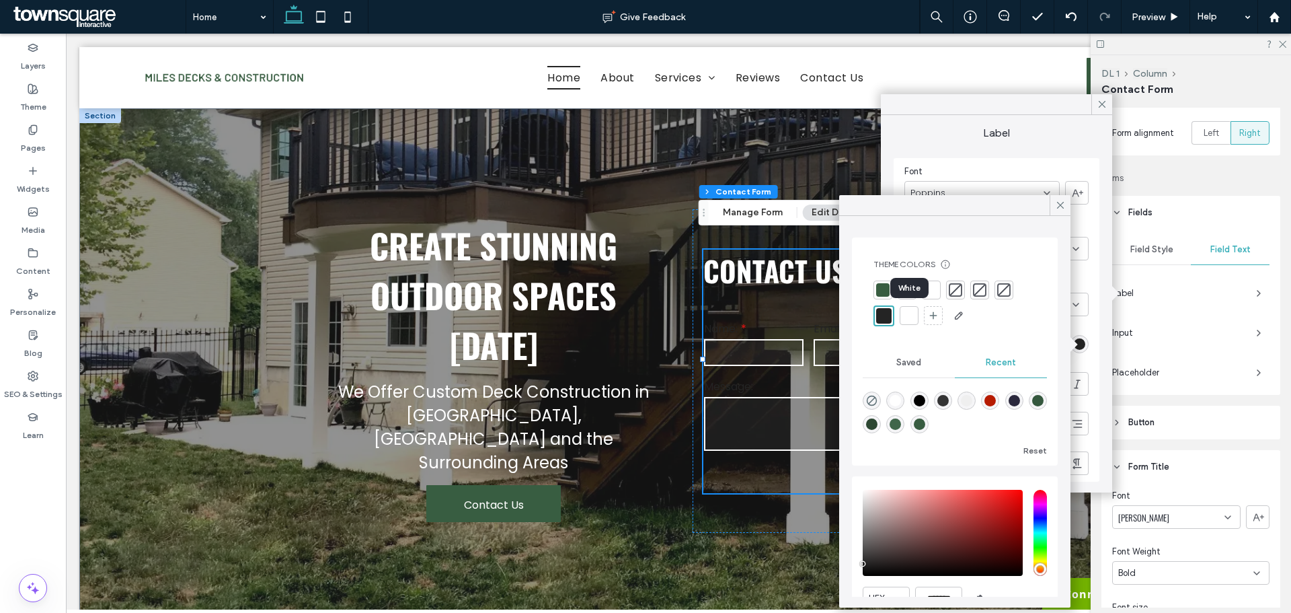
click at [906, 315] on div at bounding box center [909, 315] width 13 height 13
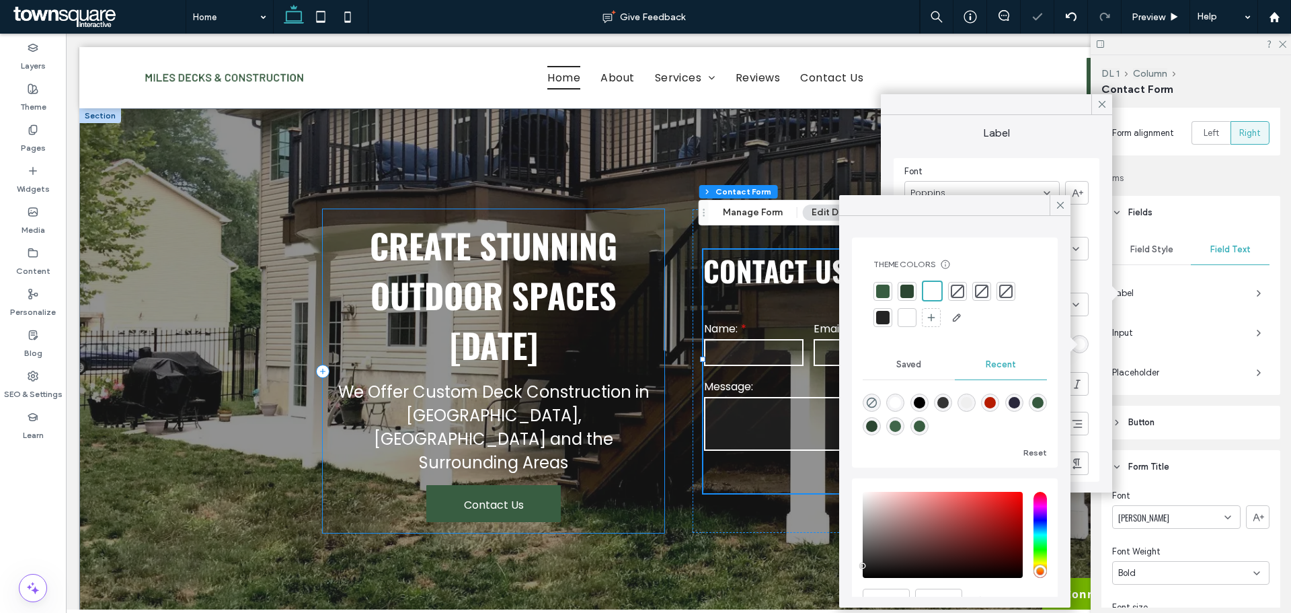
click at [654, 492] on div "Create Stunning Outdoor Spaces Today We Offer Custom Deck Construction in Langh…" at bounding box center [494, 370] width 342 height 323
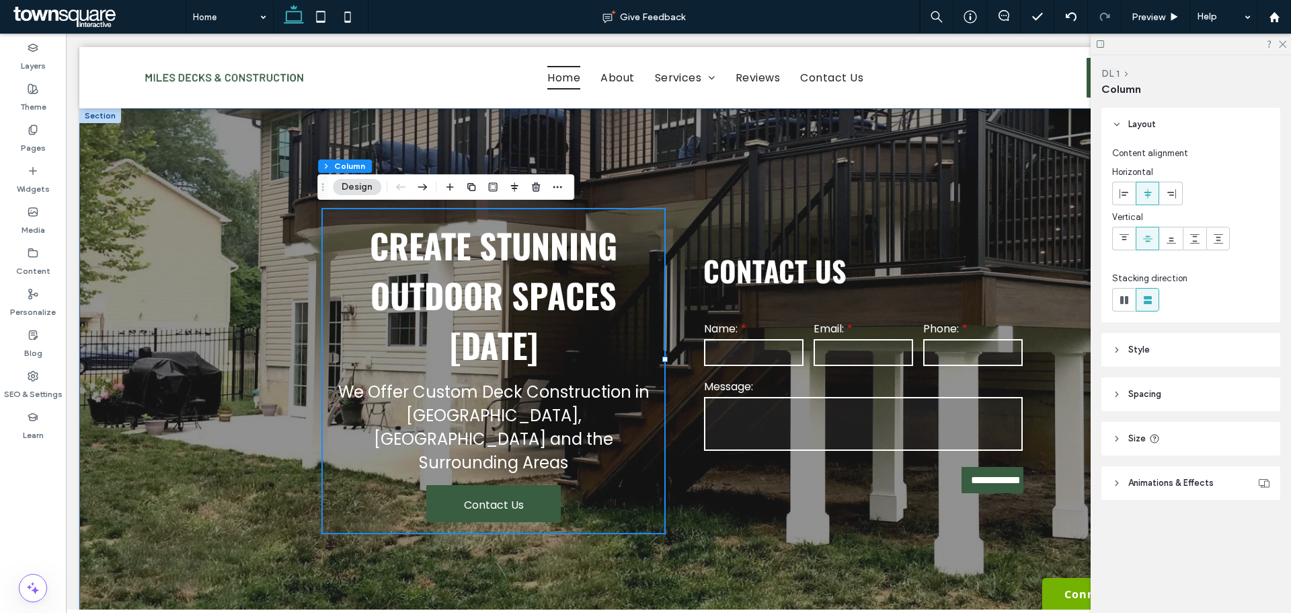
click at [176, 332] on div "**********" at bounding box center [678, 370] width 1198 height 525
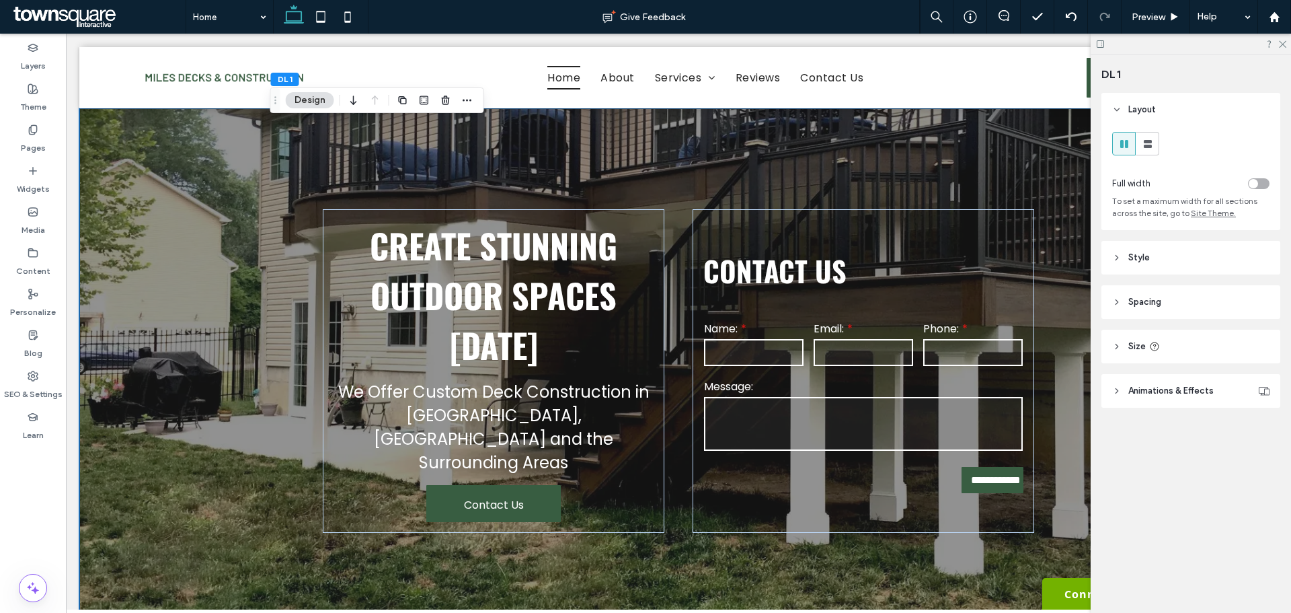
click at [192, 295] on div "**********" at bounding box center [678, 370] width 1198 height 525
click at [218, 276] on div "**********" at bounding box center [678, 370] width 1198 height 525
click at [184, 320] on div "**********" at bounding box center [678, 370] width 1198 height 525
click at [311, 101] on button "Design" at bounding box center [310, 100] width 48 height 16
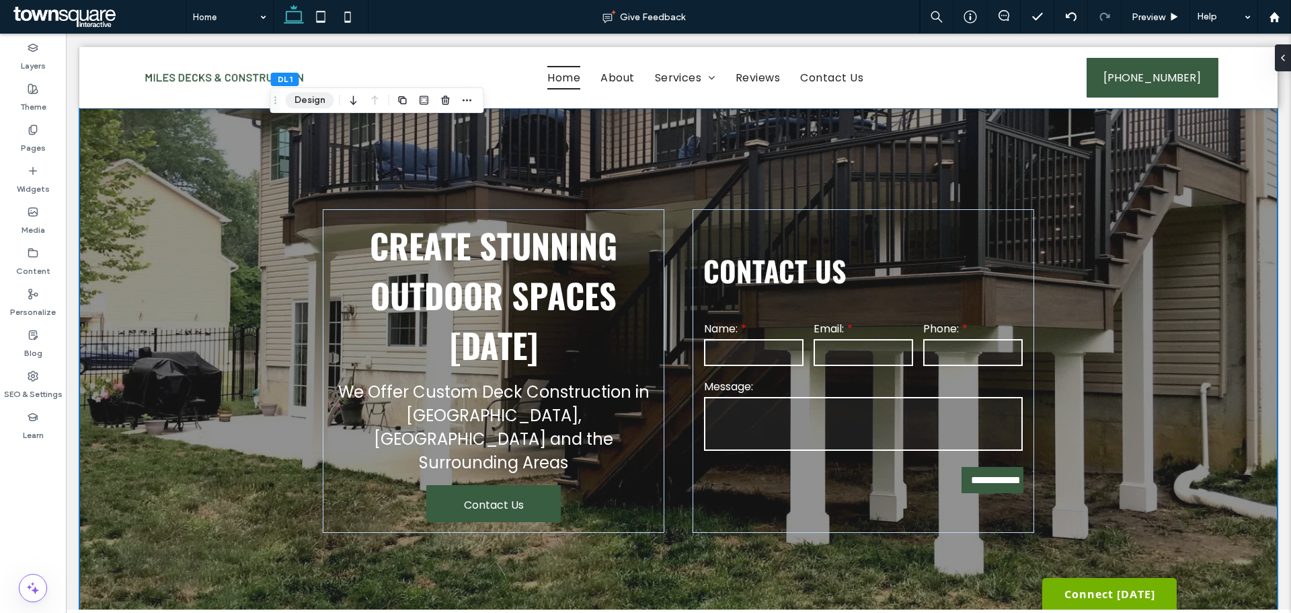
click at [311, 101] on button "Design" at bounding box center [310, 100] width 48 height 16
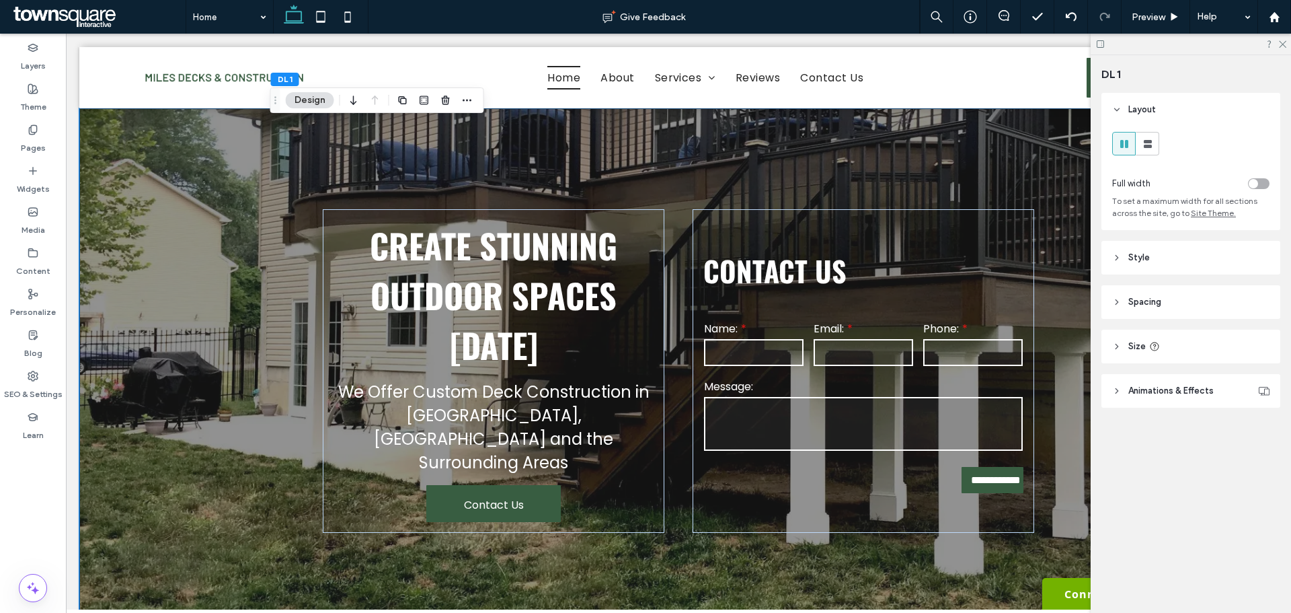
click at [1196, 398] on header "Animations & Effects" at bounding box center [1191, 391] width 179 height 34
click at [1149, 348] on icon at bounding box center [1154, 346] width 11 height 11
click at [1156, 305] on span "Spacing" at bounding box center [1145, 301] width 33 height 13
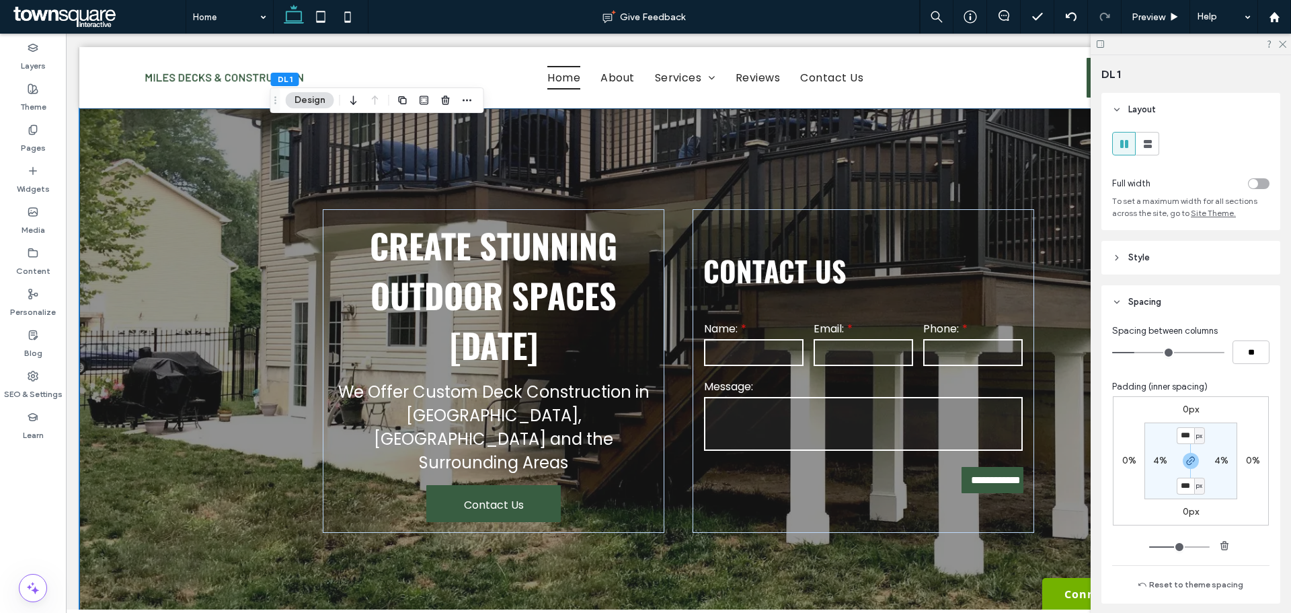
click at [1153, 259] on header "Style" at bounding box center [1191, 258] width 179 height 34
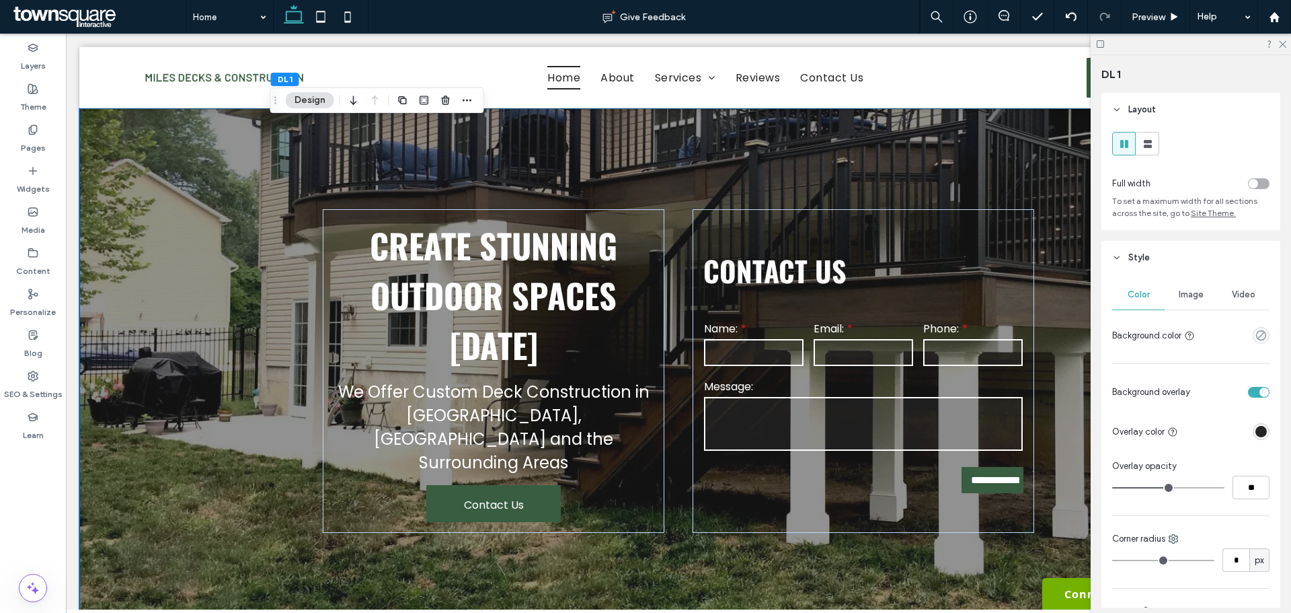
click at [1183, 291] on span "Image" at bounding box center [1191, 294] width 25 height 11
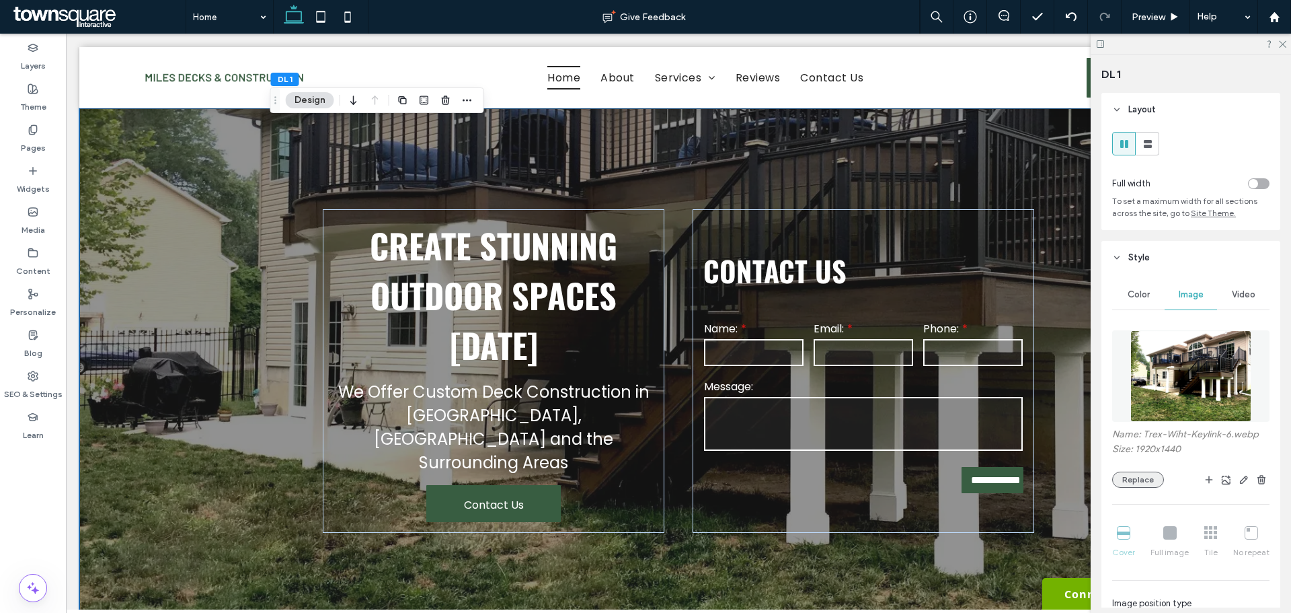
click at [1135, 484] on button "Replace" at bounding box center [1138, 479] width 52 height 16
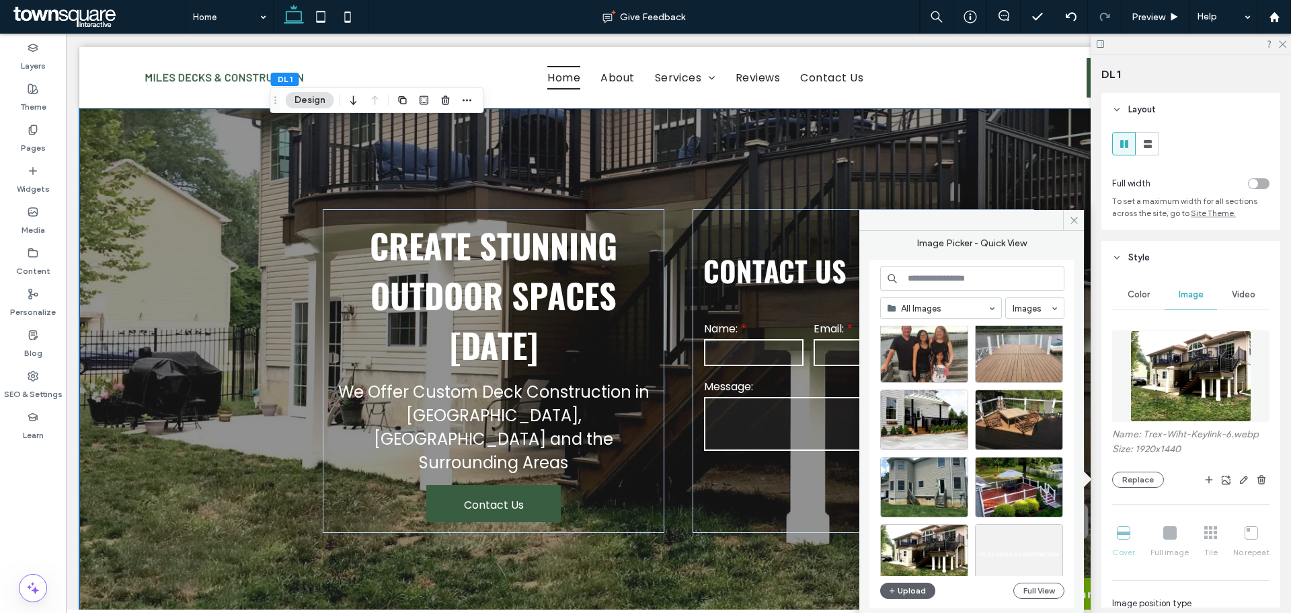
scroll to position [269, 0]
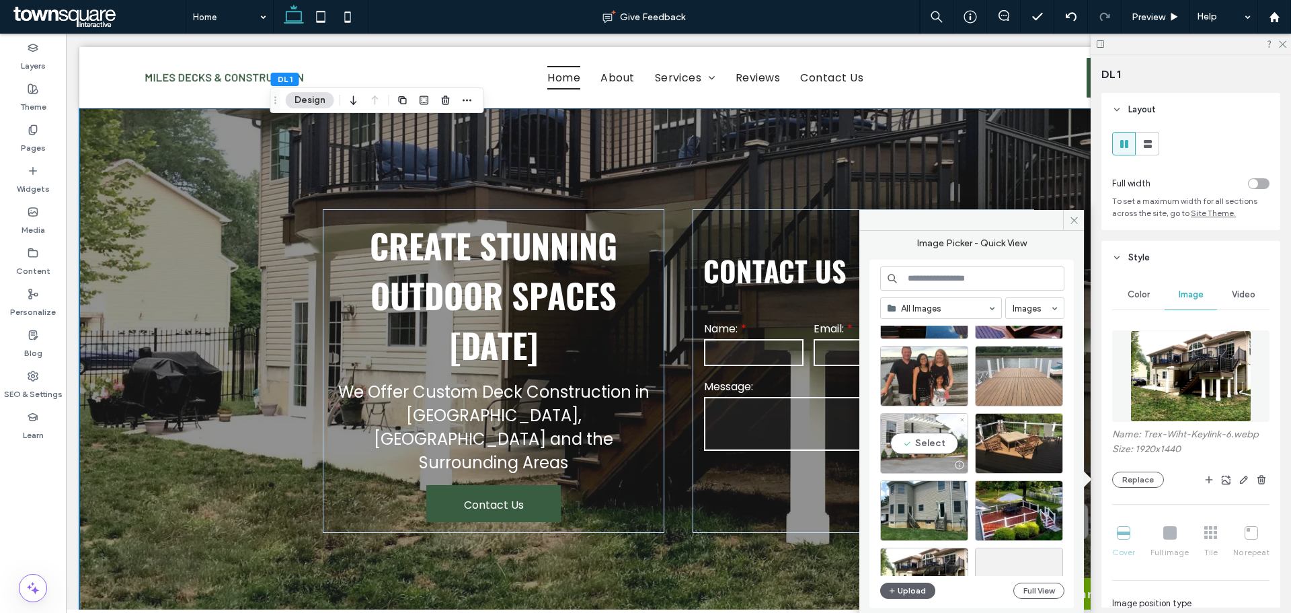
click at [909, 444] on div "Select" at bounding box center [924, 443] width 88 height 61
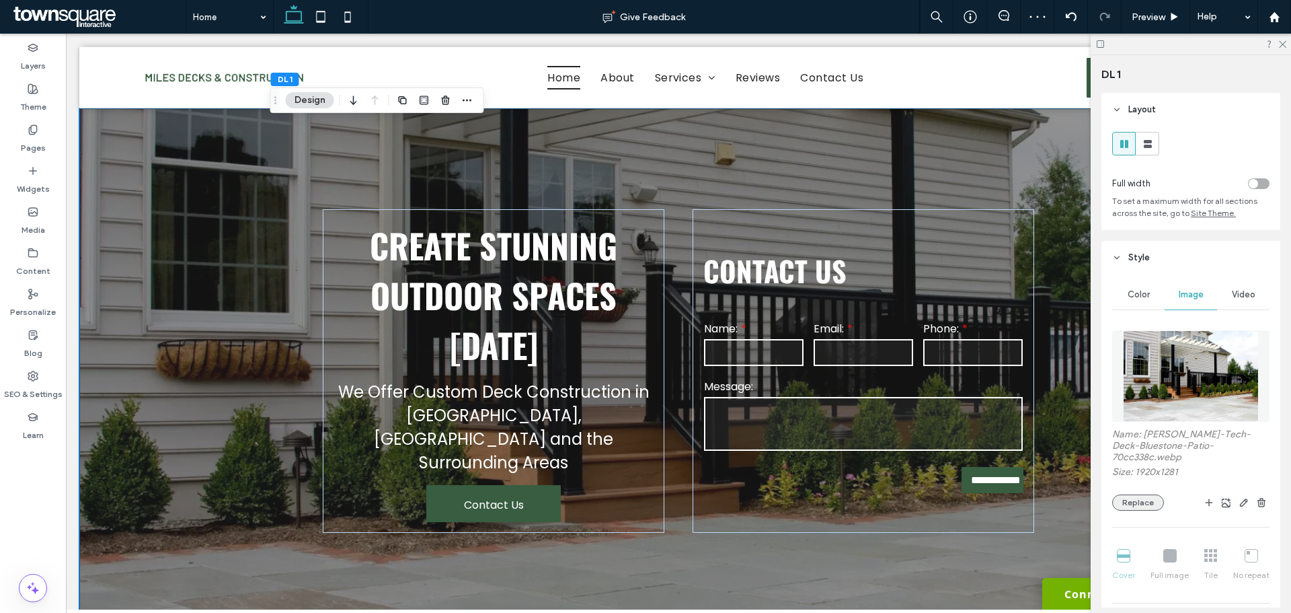
click at [1135, 494] on button "Replace" at bounding box center [1138, 502] width 52 height 16
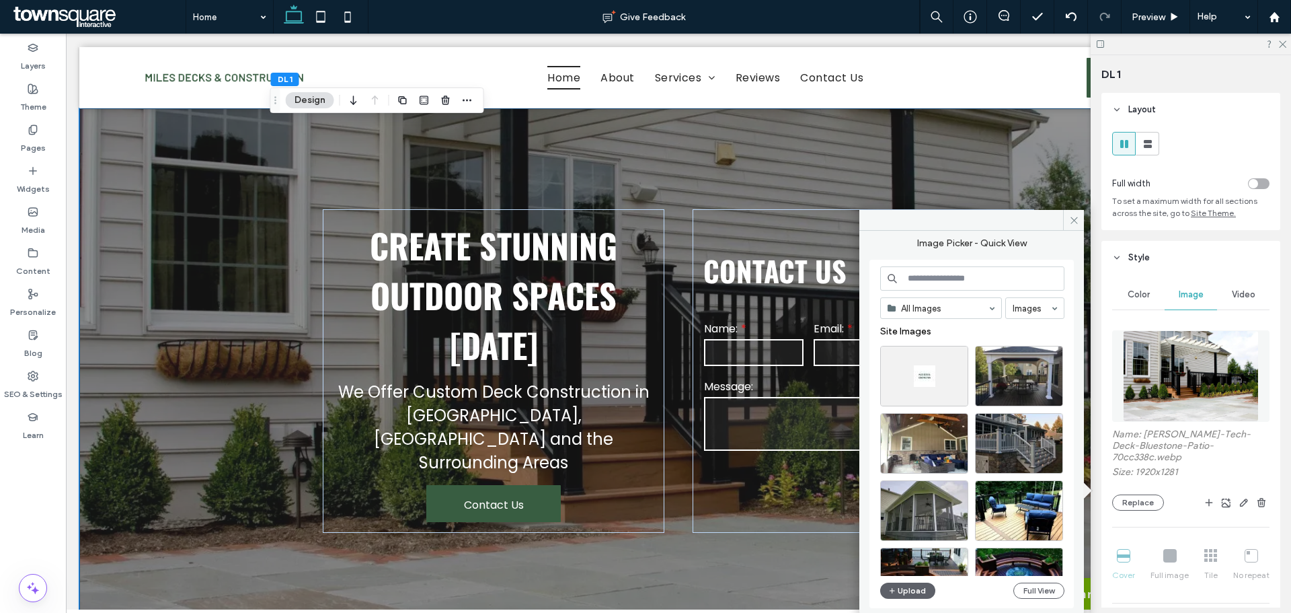
click at [206, 289] on div "**********" at bounding box center [678, 370] width 1198 height 525
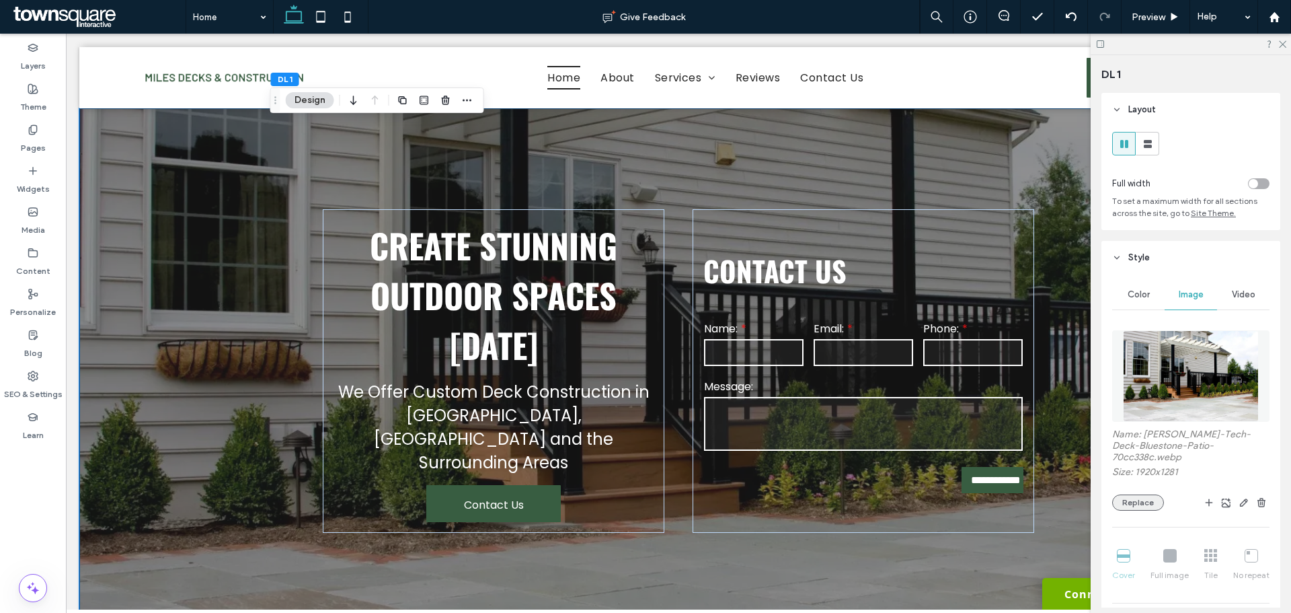
click at [1135, 494] on button "Replace" at bounding box center [1138, 502] width 52 height 16
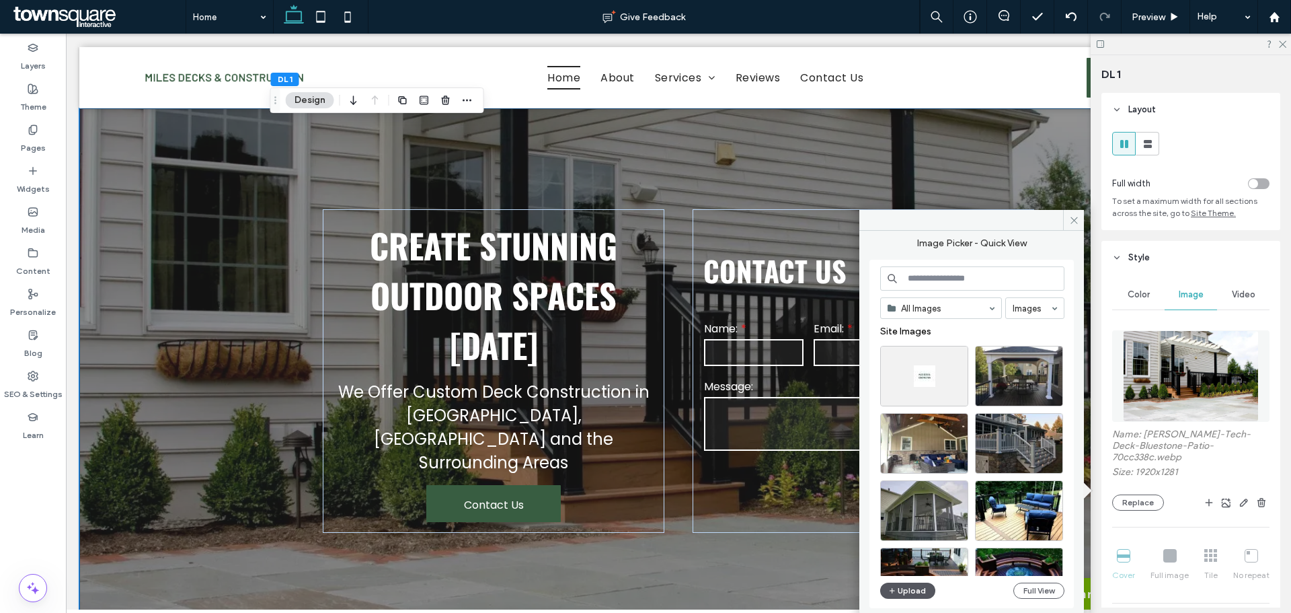
click at [916, 588] on button "Upload" at bounding box center [907, 590] width 55 height 16
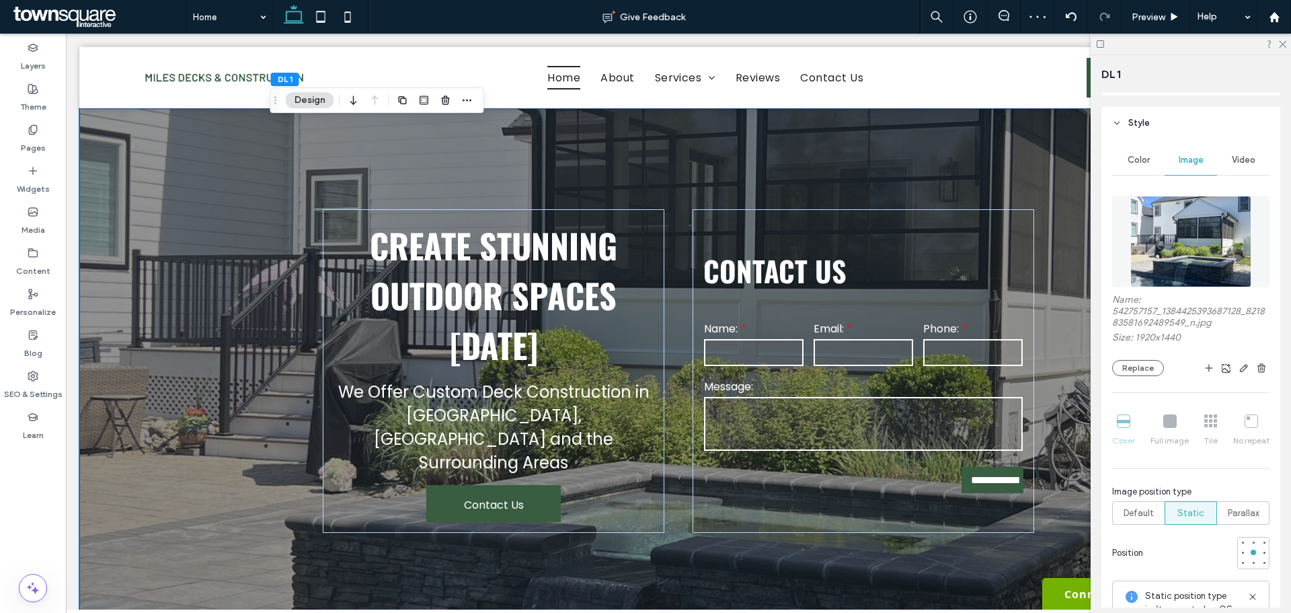
scroll to position [202, 0]
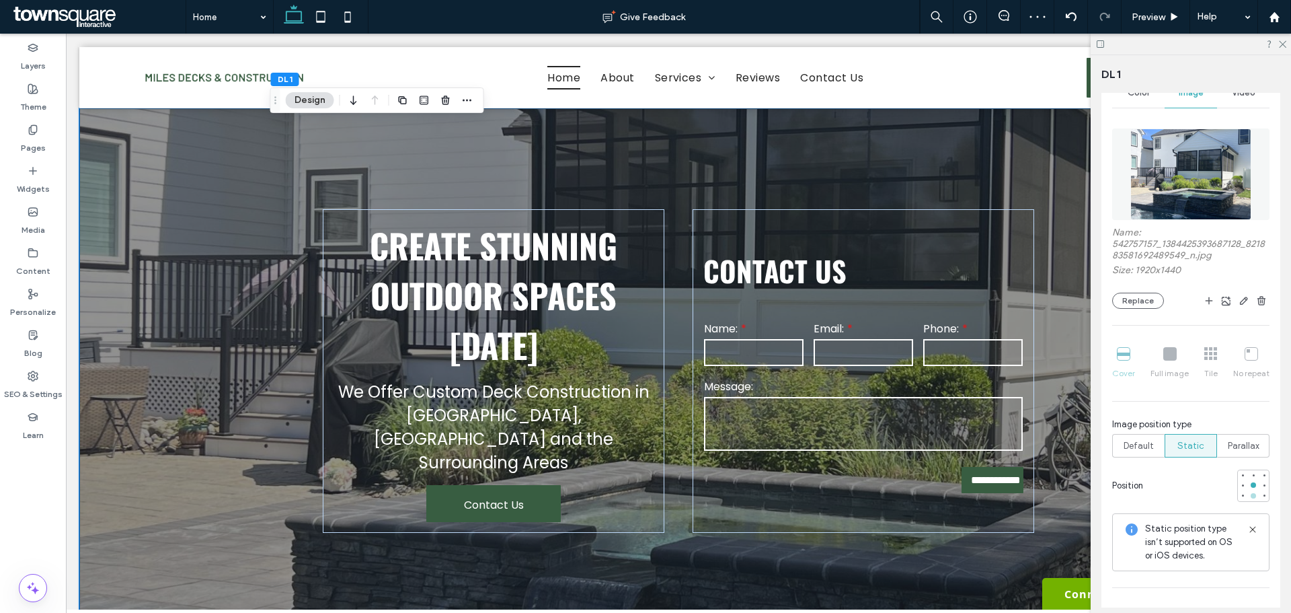
click at [1251, 495] on div at bounding box center [1253, 495] width 9 height 9
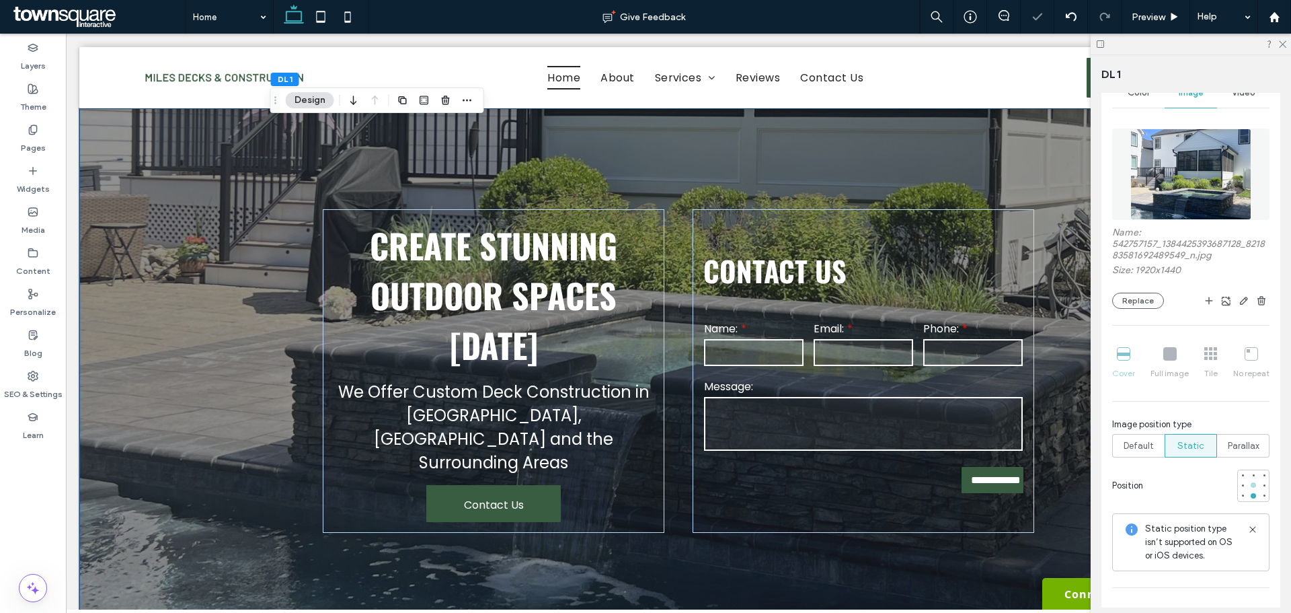
click at [1249, 481] on div at bounding box center [1253, 484] width 9 height 9
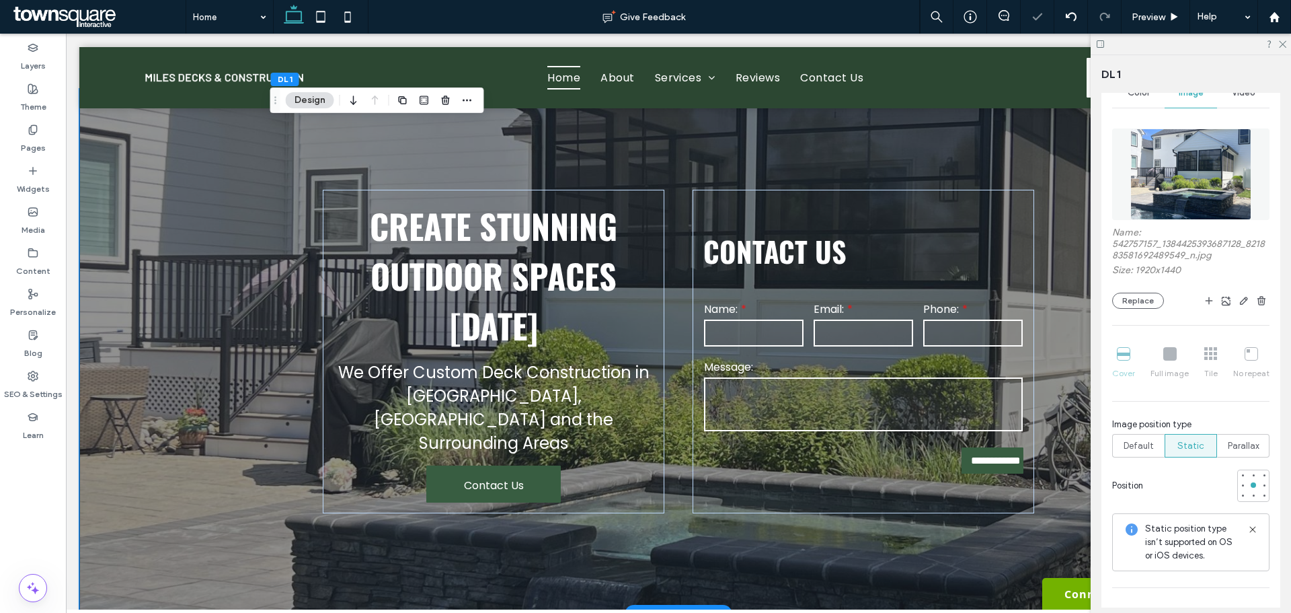
scroll to position [0, 0]
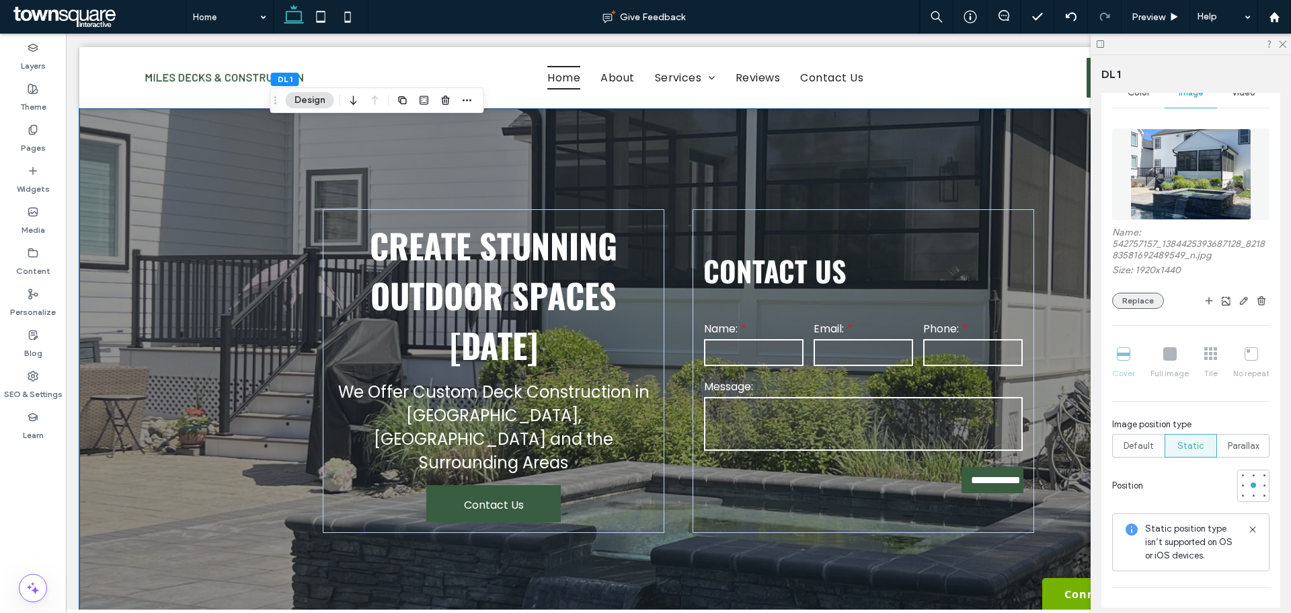
click at [1131, 299] on button "Replace" at bounding box center [1138, 301] width 52 height 16
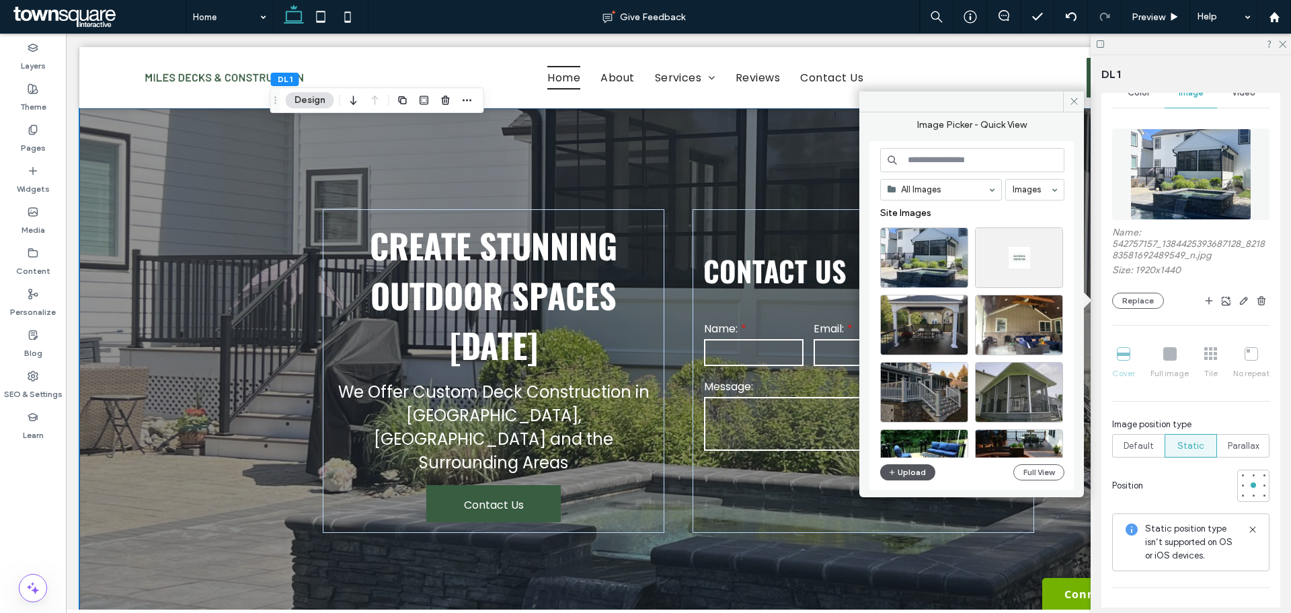
click at [905, 476] on button "Upload" at bounding box center [907, 472] width 55 height 16
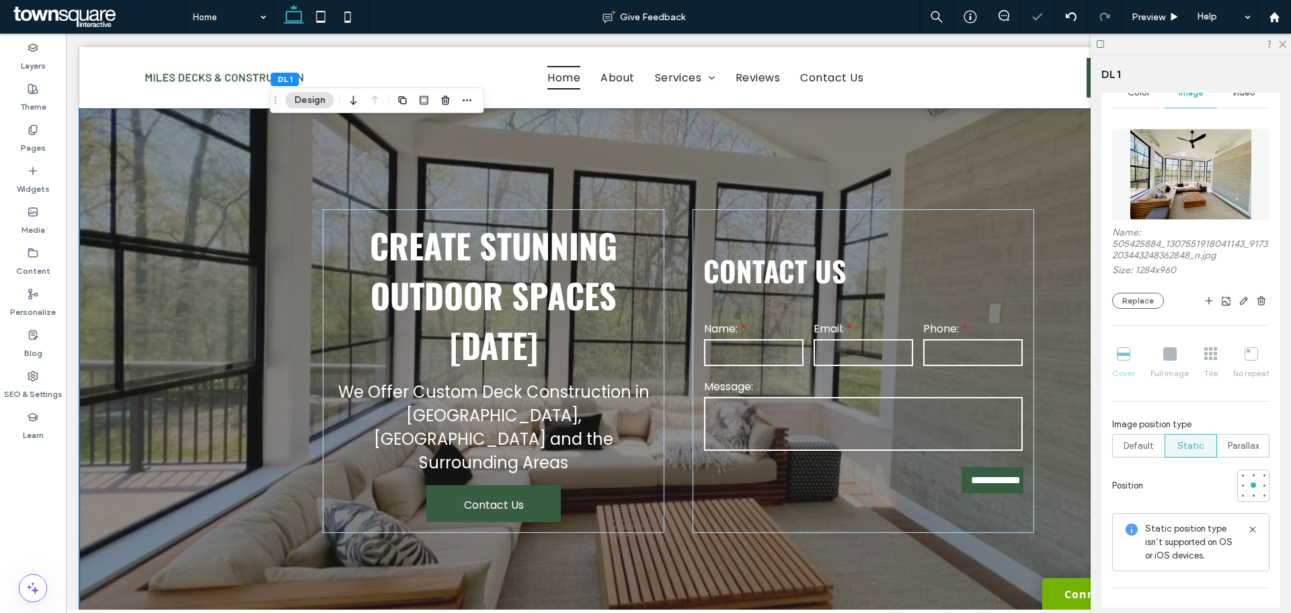
click at [267, 302] on div "**********" at bounding box center [678, 370] width 1198 height 525
click at [208, 329] on div "**********" at bounding box center [678, 370] width 1198 height 525
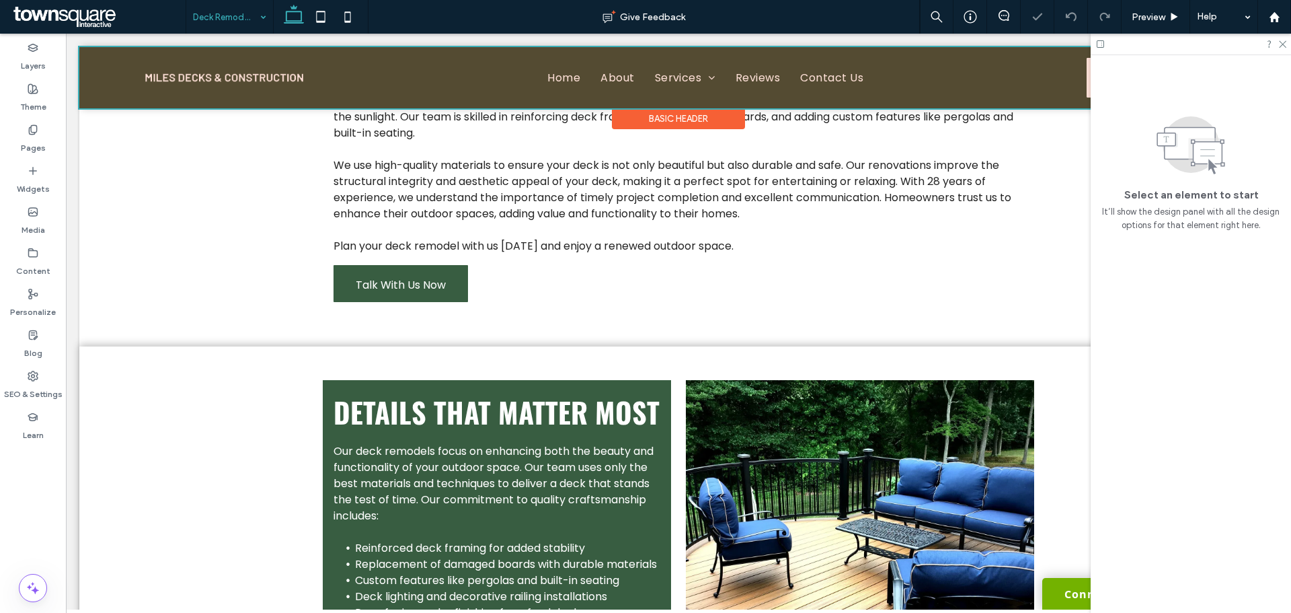
scroll to position [200, 0]
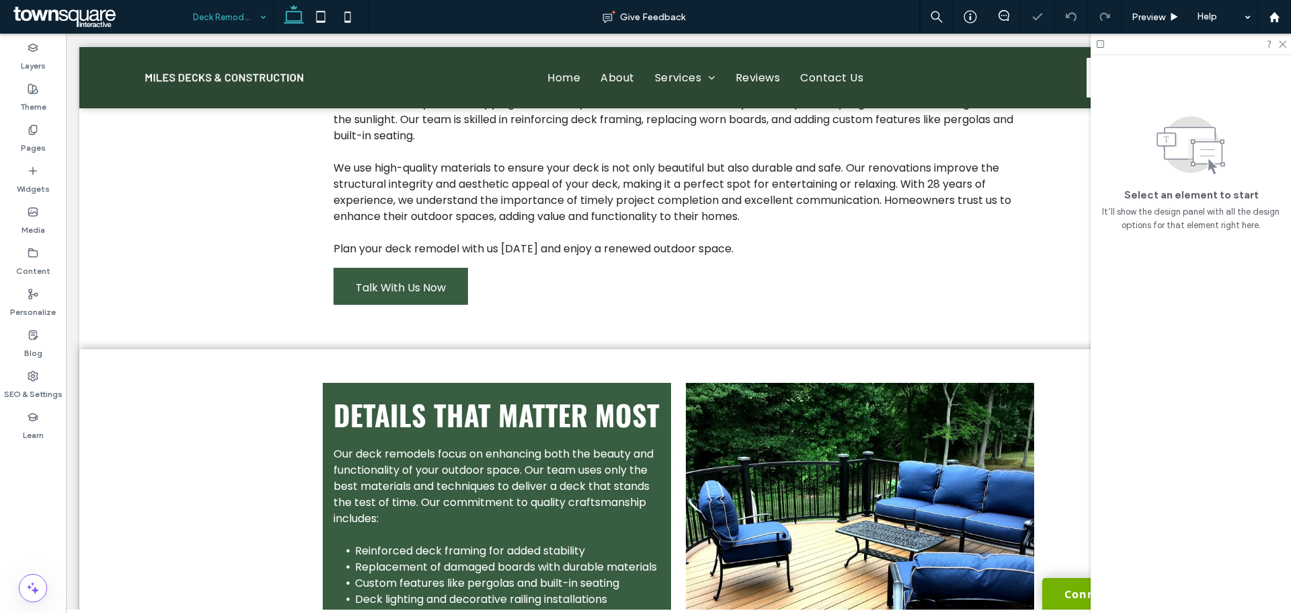
click at [231, 19] on input at bounding box center [226, 17] width 67 height 34
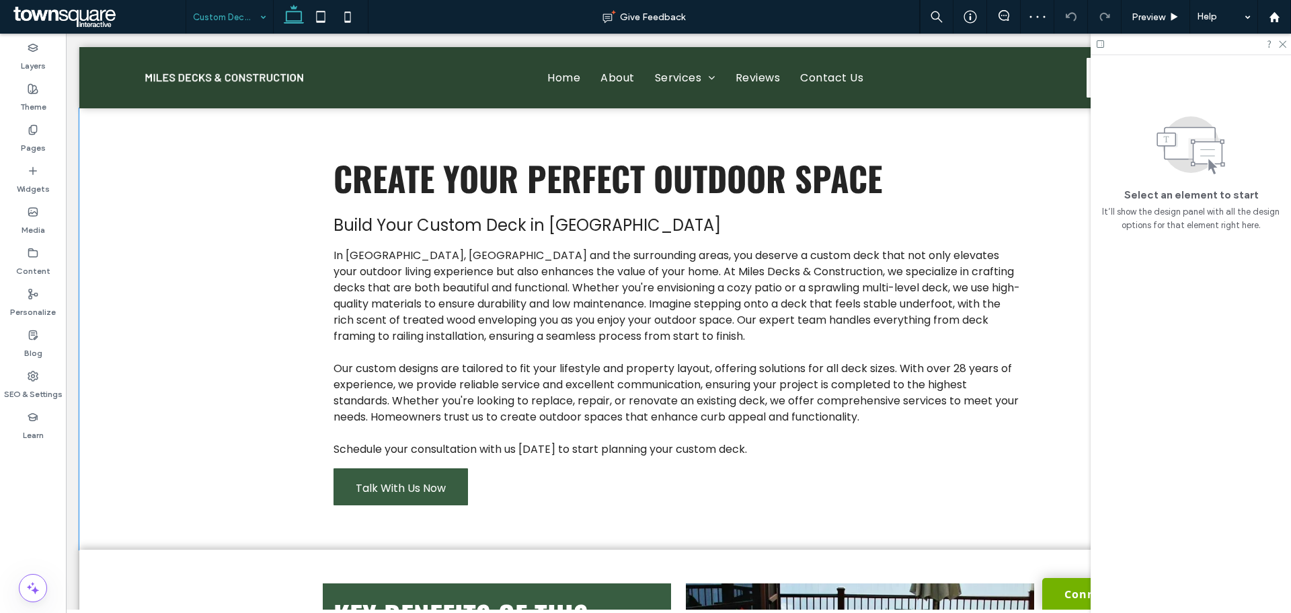
scroll to position [404, 0]
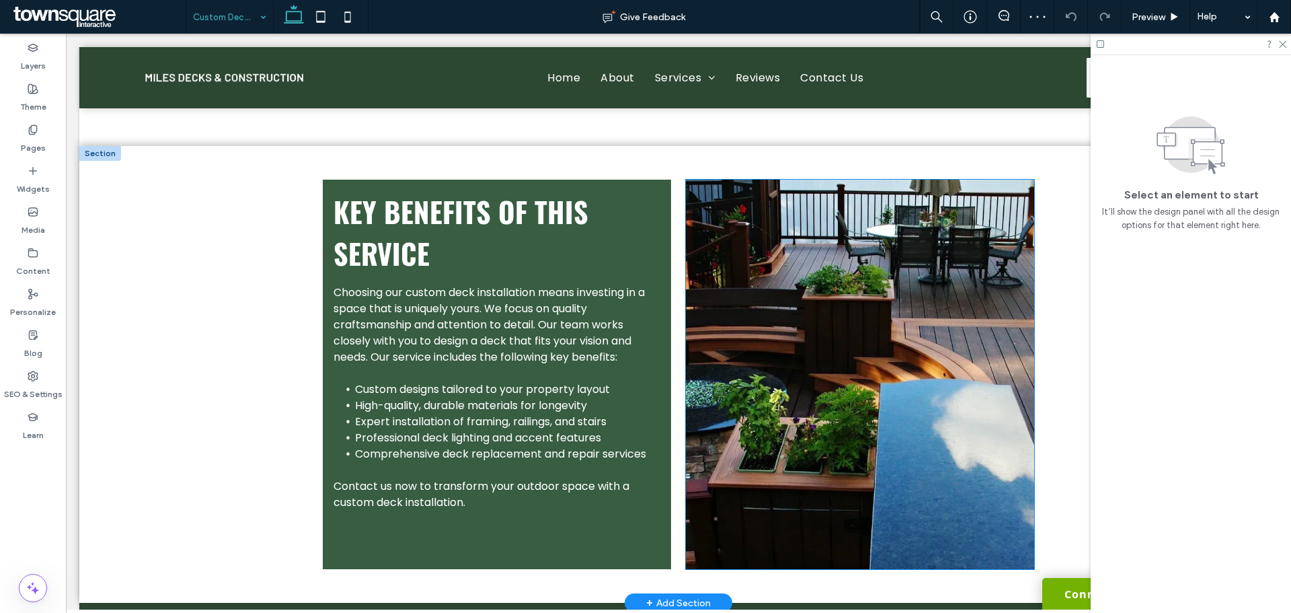
click at [816, 375] on img at bounding box center [860, 374] width 348 height 389
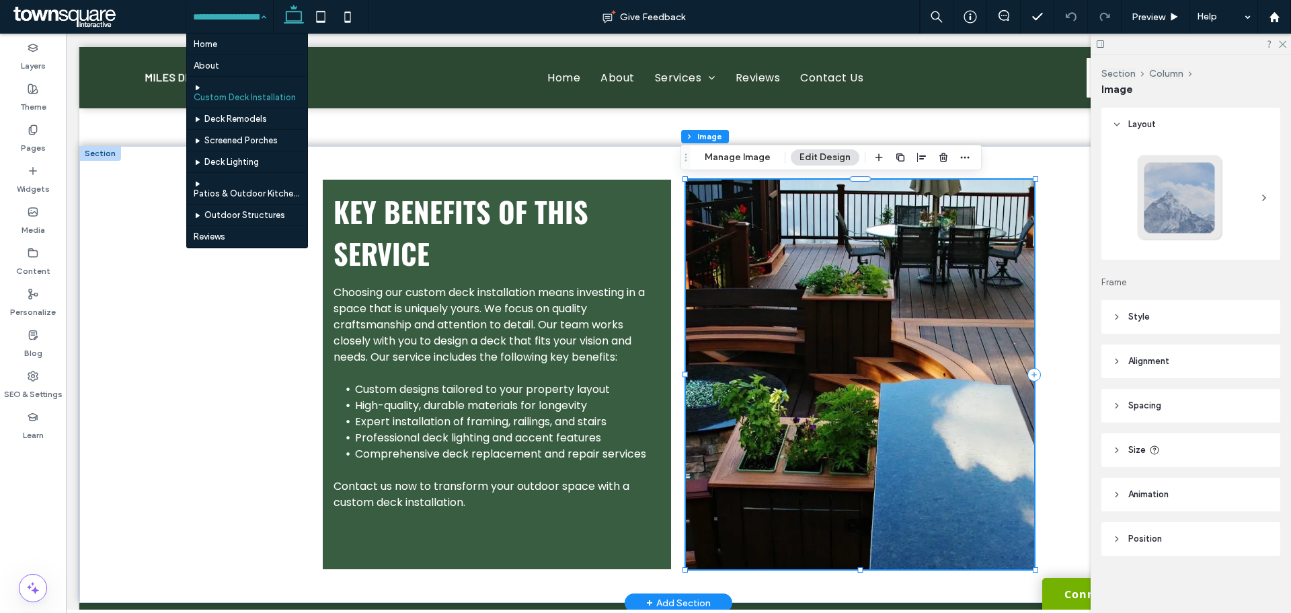
click at [806, 360] on img at bounding box center [860, 374] width 348 height 389
click at [731, 155] on button "Manage Image" at bounding box center [737, 157] width 83 height 16
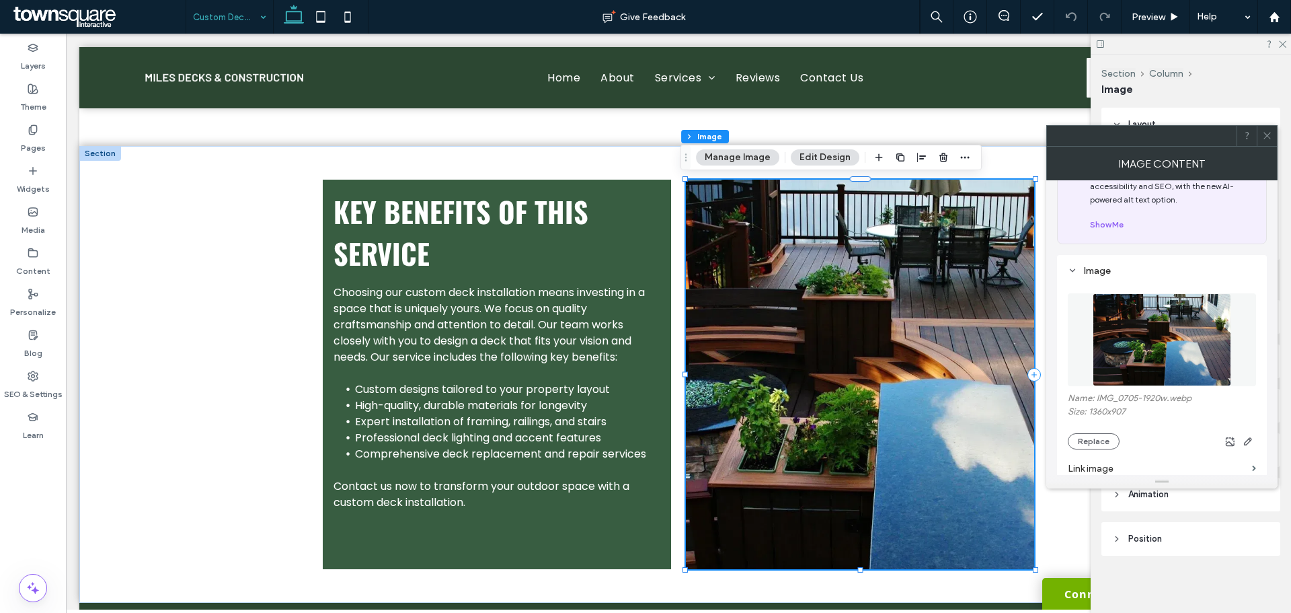
scroll to position [135, 0]
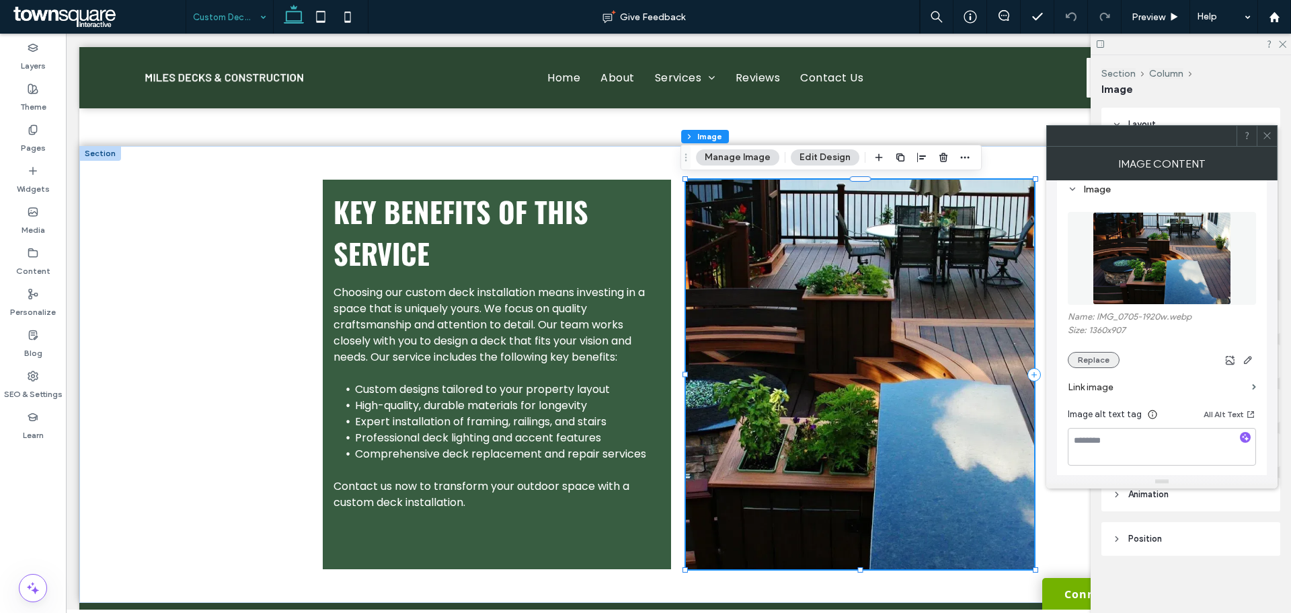
click at [1079, 355] on button "Replace" at bounding box center [1094, 360] width 52 height 16
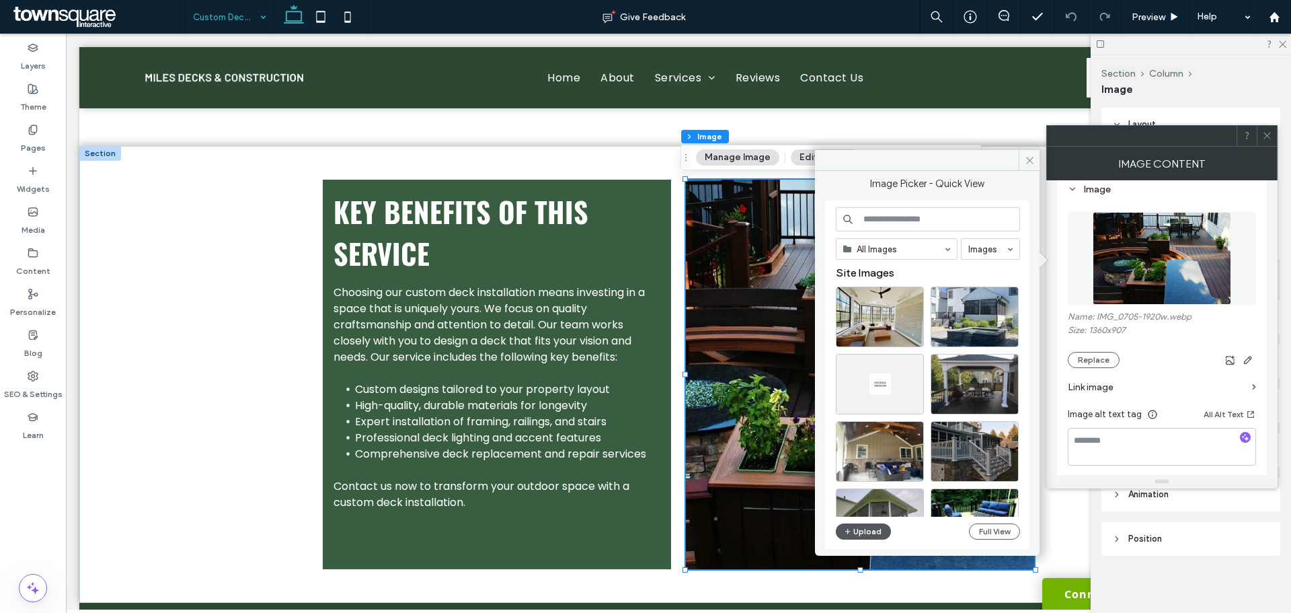
click at [862, 529] on button "Upload" at bounding box center [863, 531] width 55 height 16
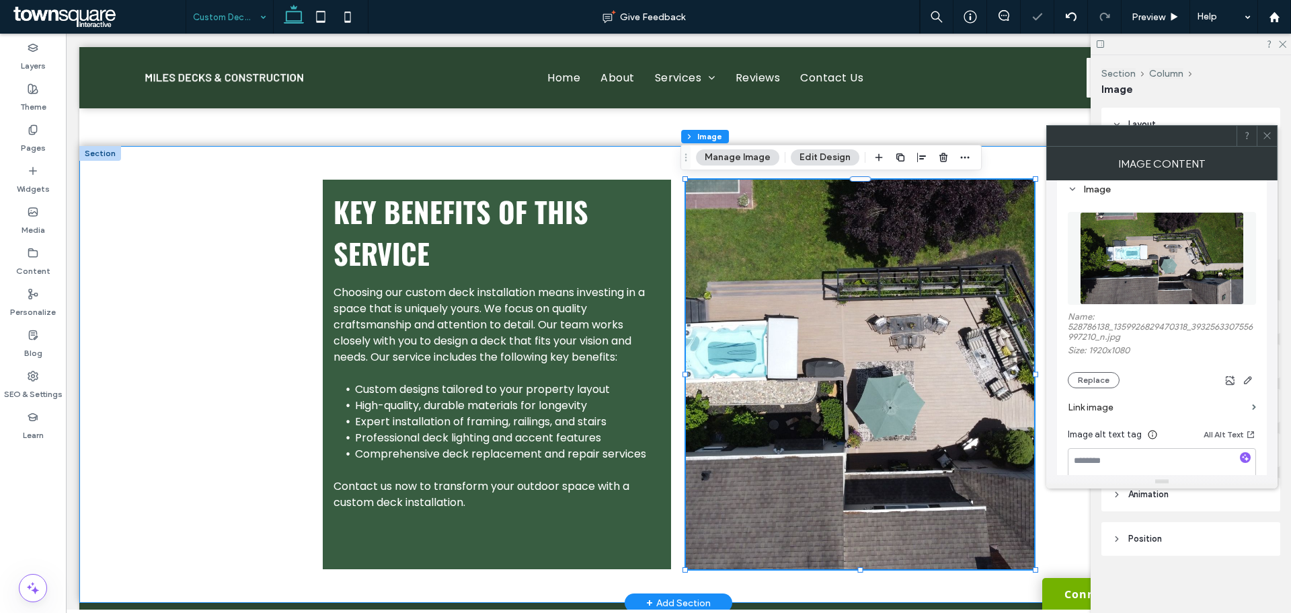
click at [190, 299] on div "Key Benefits of This Service Choosing our custom deck installation means invest…" at bounding box center [678, 374] width 1198 height 457
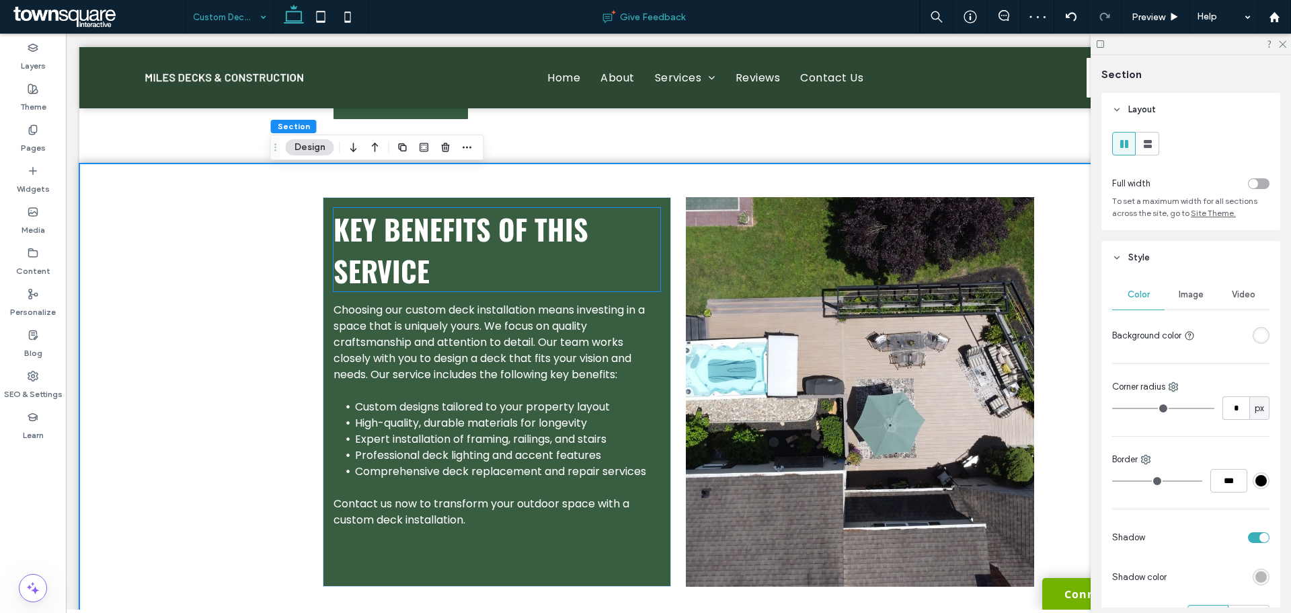
scroll to position [380, 0]
